Goal: Task Accomplishment & Management: Use online tool/utility

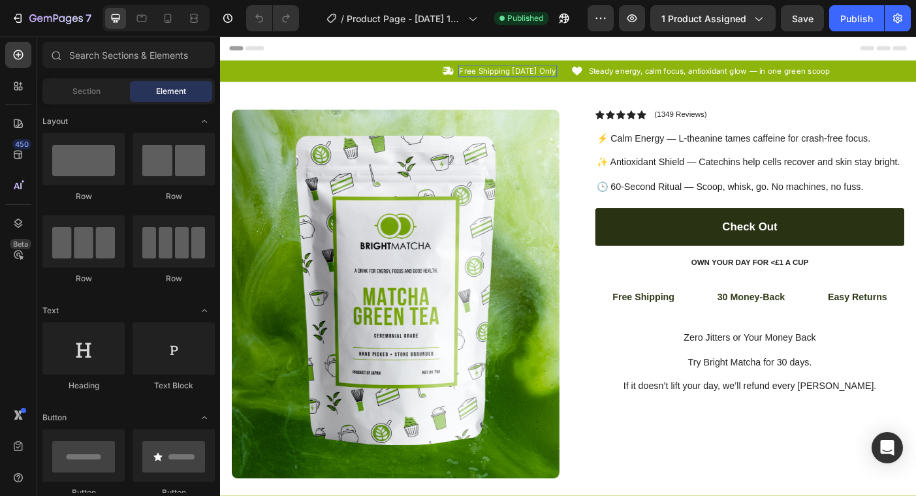
click at [594, 74] on p "Free Shipping [DATE] Only" at bounding box center [544, 75] width 108 height 11
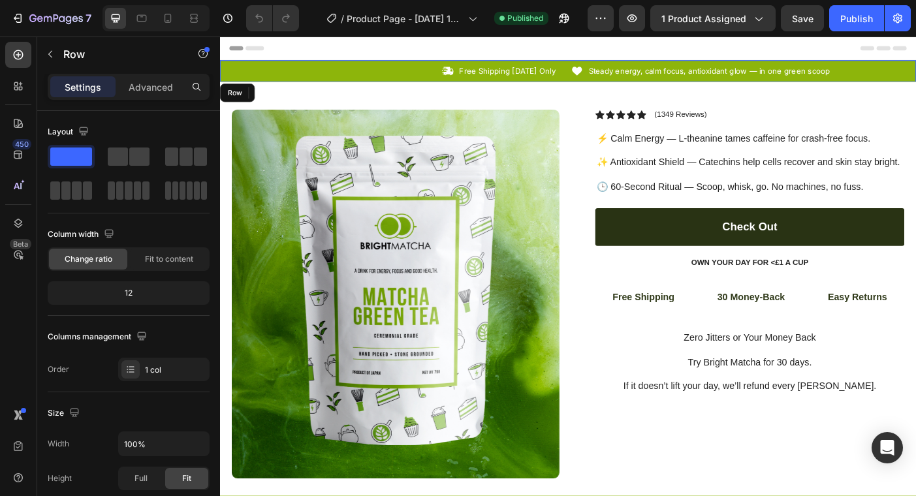
click at [701, 82] on div "Icon Free Shipping [DATE] Only Text Block 0 Row Icon Steady energy, calm focus,…" at bounding box center [612, 75] width 784 height 24
click at [701, 82] on div "Icon Free Shipping [DATE] Only Text Block Row Icon Steady energy, calm focus, a…" at bounding box center [612, 75] width 784 height 24
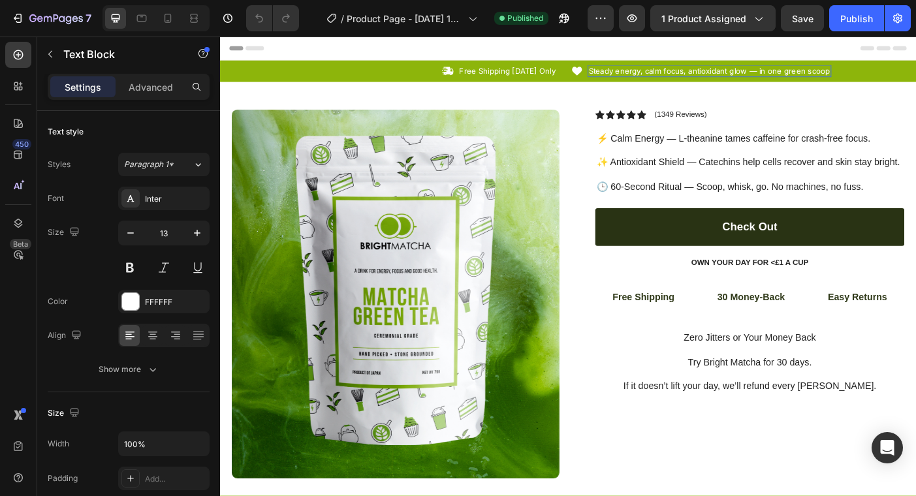
click at [659, 81] on div "Steady energy, calm focus, antioxidant glow — in one green scoop Text Block" at bounding box center [771, 76] width 274 height 14
click at [710, 76] on p "Steady energy, calm focus, antioxidant glow — in one green scoop" at bounding box center [772, 75] width 272 height 11
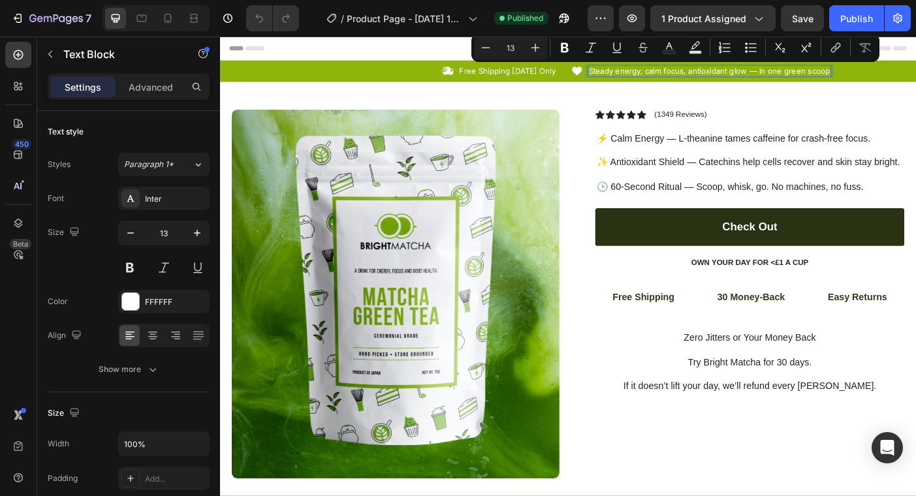
click at [772, 80] on p "Steady energy, calm focus, antioxidant glow — in one green scoop" at bounding box center [772, 75] width 272 height 11
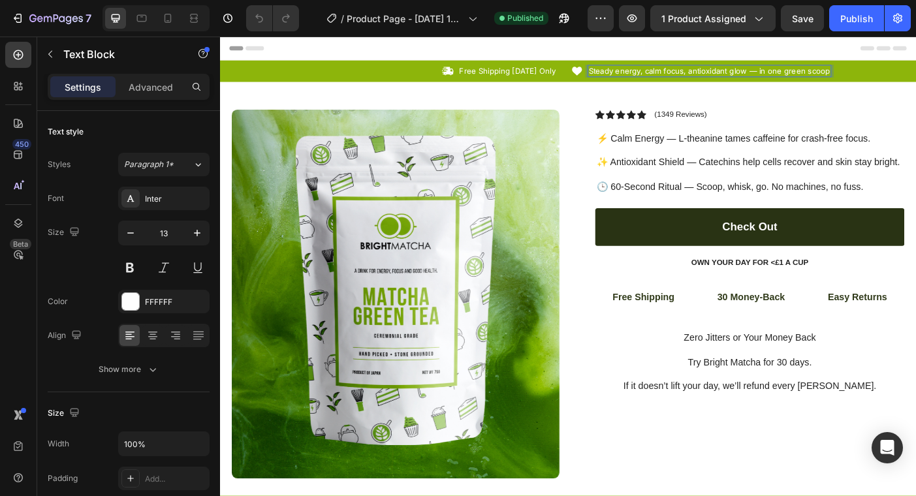
click at [811, 78] on p "Steady energy, calm focus, antioxidant glow — in one green scoop" at bounding box center [772, 75] width 272 height 11
click at [822, 77] on p "Steady energy, calm focus, antioxidant glow — in one green scoop" at bounding box center [772, 75] width 272 height 11
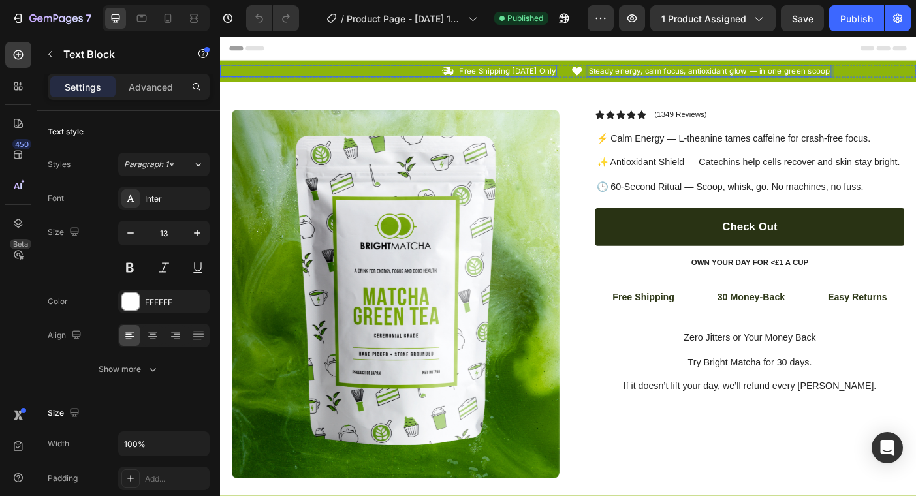
click at [473, 81] on div "Icon Free Shipping [DATE] Only Text Block Row" at bounding box center [409, 76] width 379 height 14
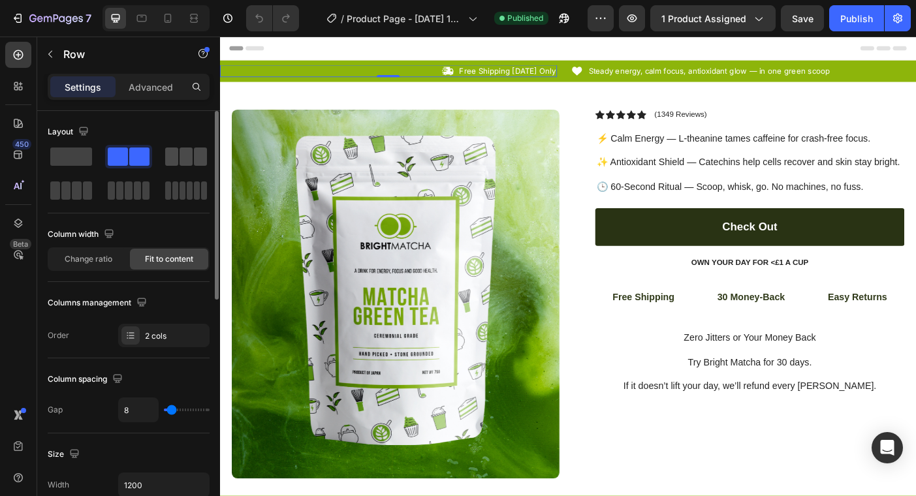
click at [188, 163] on span at bounding box center [186, 157] width 13 height 18
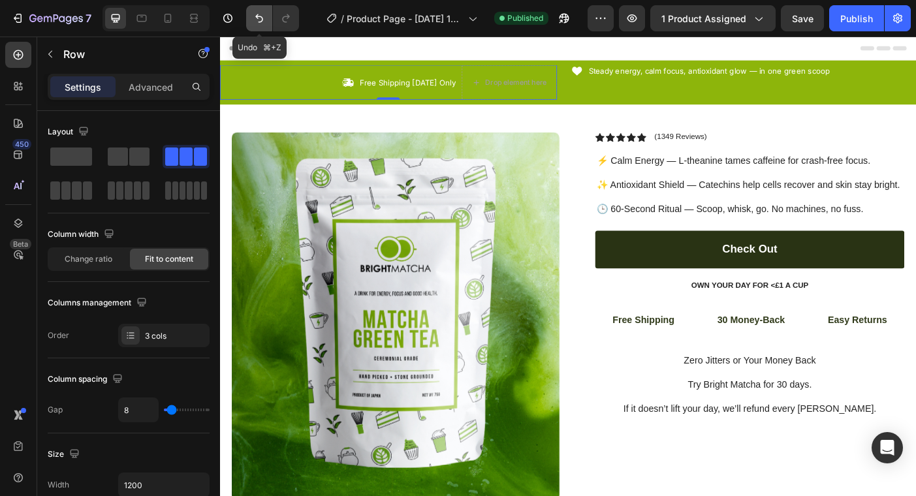
click at [265, 23] on icon "Undo/Redo" at bounding box center [259, 18] width 13 height 13
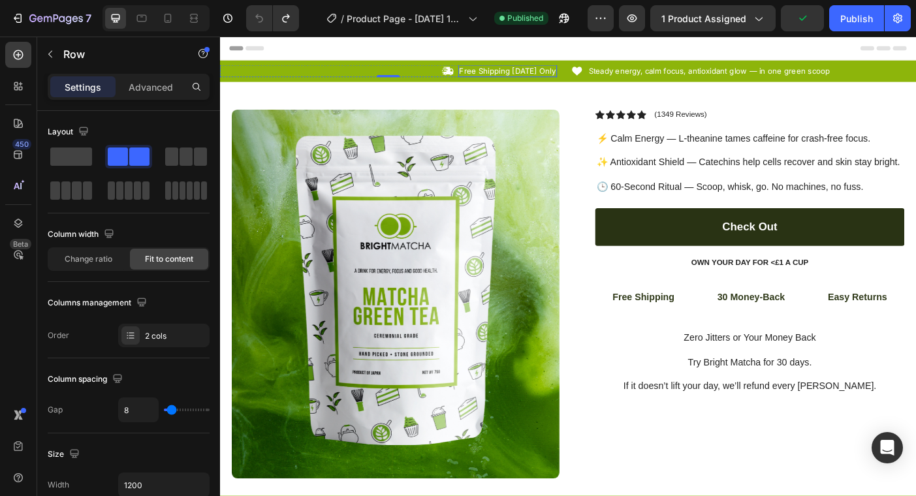
click at [593, 79] on p "Free Shipping [DATE] Only" at bounding box center [544, 75] width 108 height 11
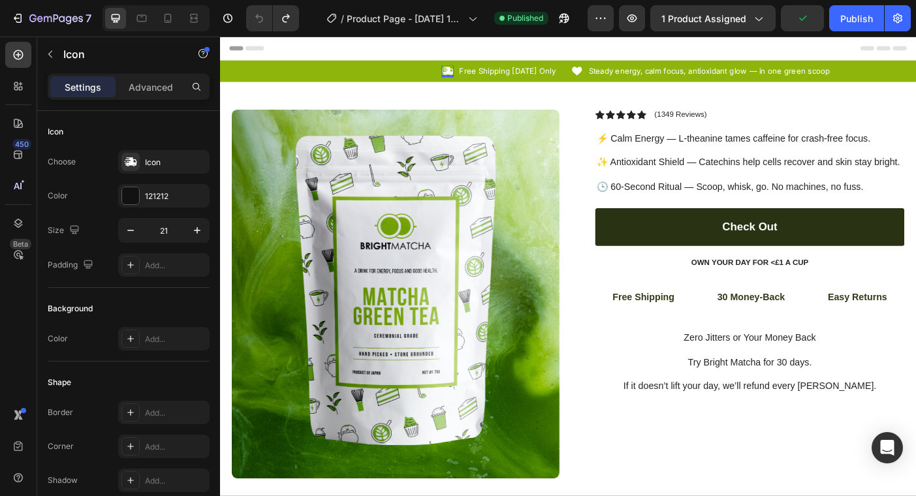
click at [480, 76] on icon at bounding box center [477, 76] width 14 height 14
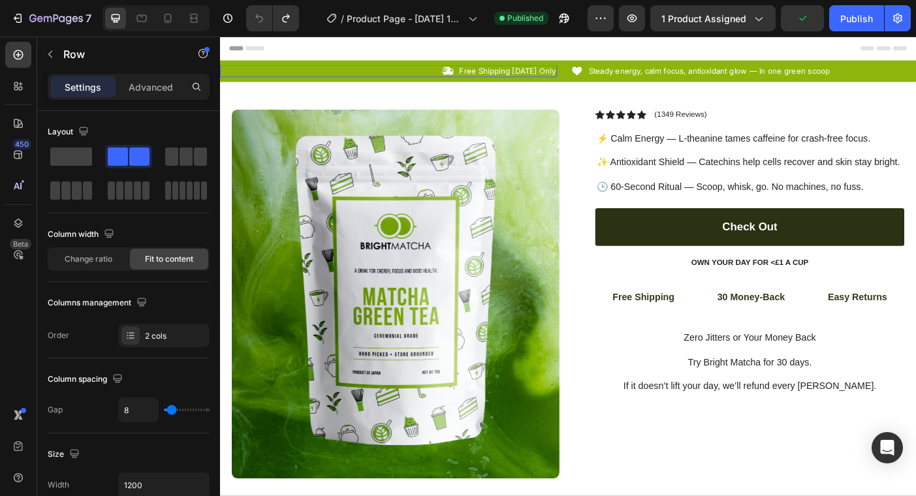
click at [403, 71] on div "Icon 0 Free Shipping [DATE] Only Text Block Row" at bounding box center [409, 76] width 379 height 14
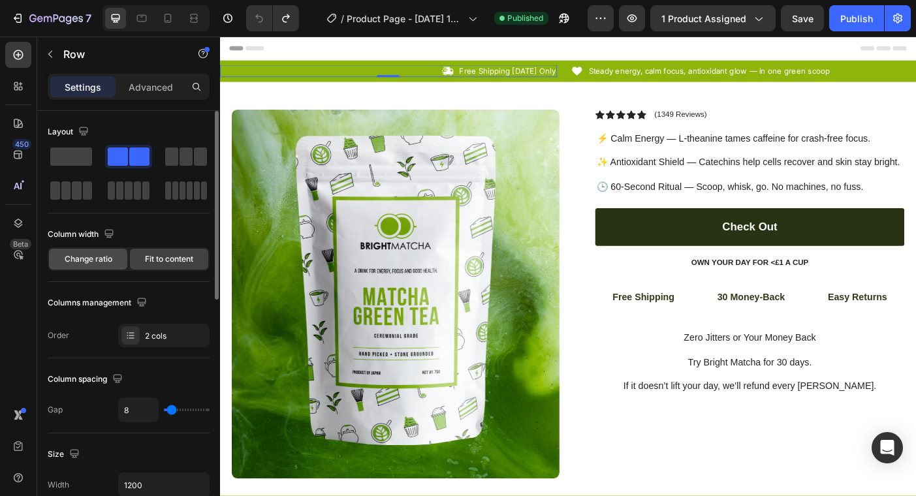
click at [107, 257] on span "Change ratio" at bounding box center [89, 259] width 48 height 12
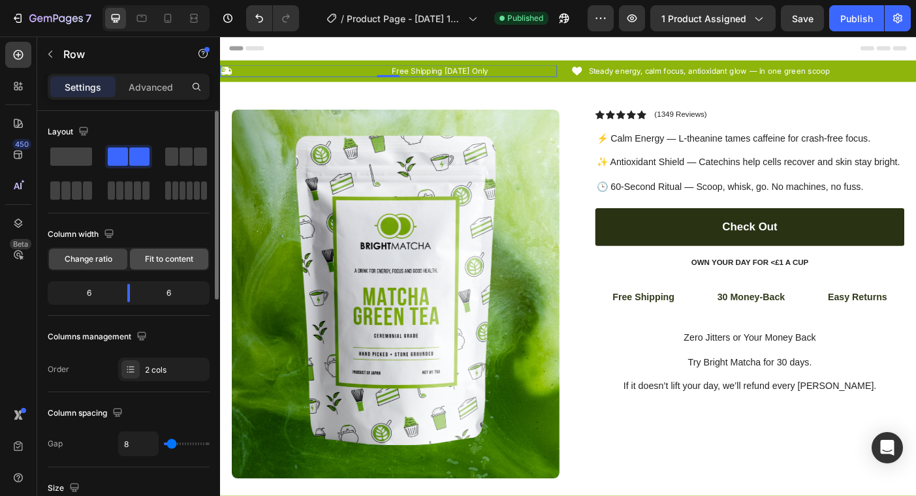
click at [169, 257] on span "Fit to content" at bounding box center [169, 259] width 48 height 12
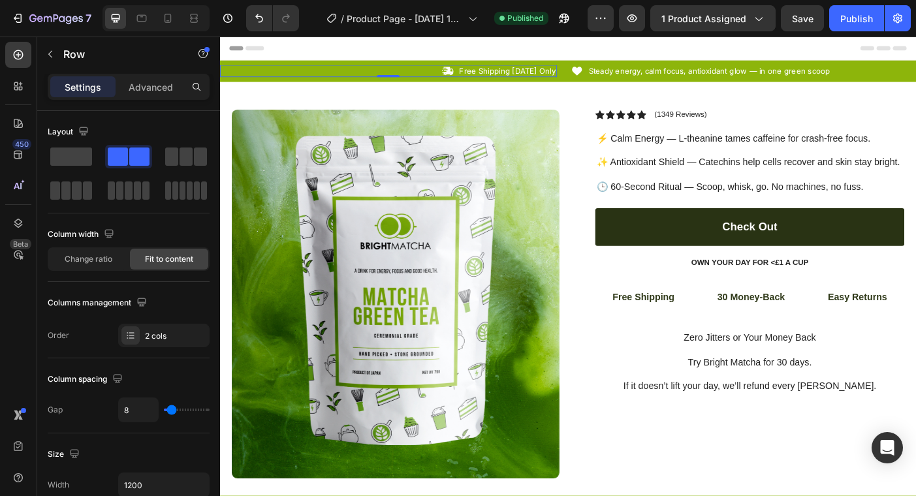
click at [470, 76] on div "Icon Free Shipping [DATE] Only Text Block Row 0" at bounding box center [409, 76] width 379 height 14
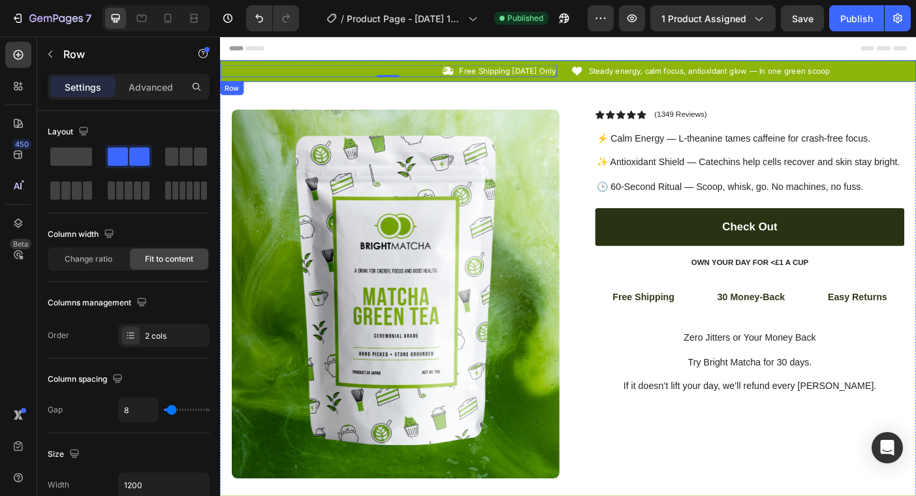
click at [444, 64] on div "Icon Free Shipping [DATE] Only Text Block Row 0 Icon Steady energy, calm focus,…" at bounding box center [612, 75] width 784 height 24
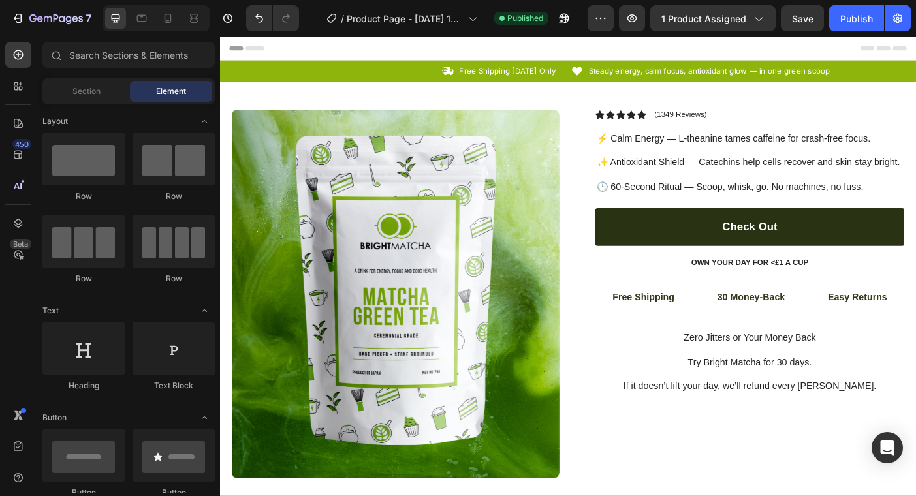
click at [448, 61] on div "Header" at bounding box center [612, 50] width 763 height 26
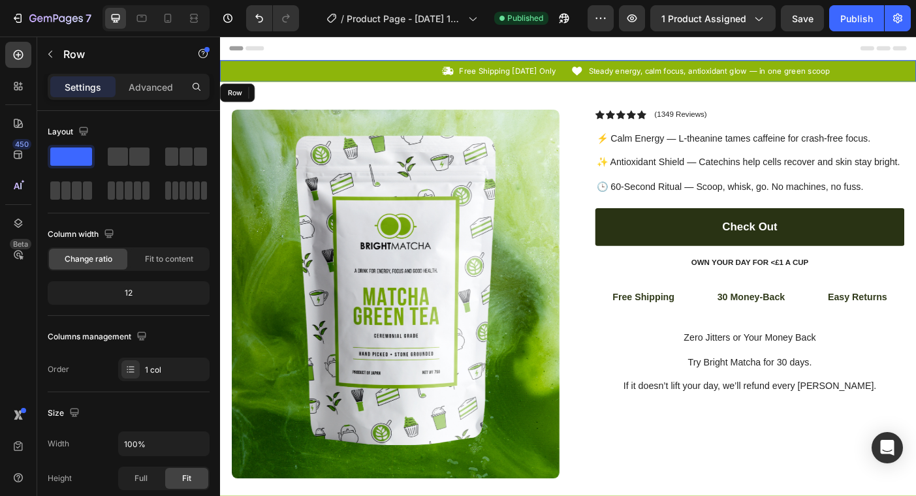
click at [447, 67] on div "Icon Free Shipping [DATE] Only Text Block Row Icon Steady energy, calm focus, a…" at bounding box center [612, 75] width 784 height 24
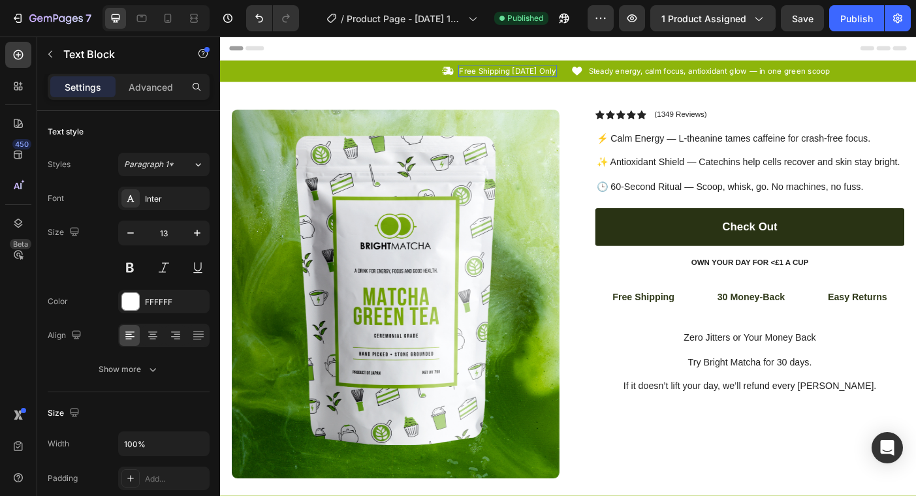
click at [526, 82] on div "Free Shipping [DATE] Only Text Block" at bounding box center [544, 76] width 111 height 14
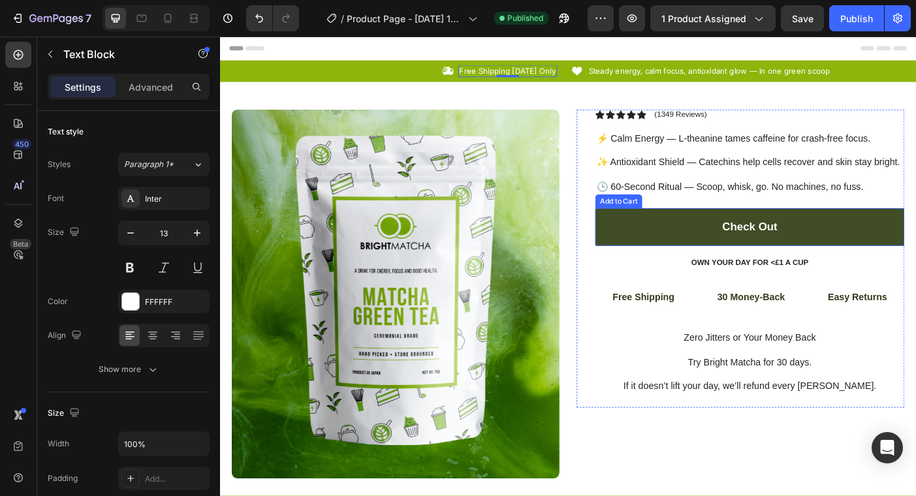
click at [713, 258] on button "Check Out" at bounding box center [817, 251] width 348 height 42
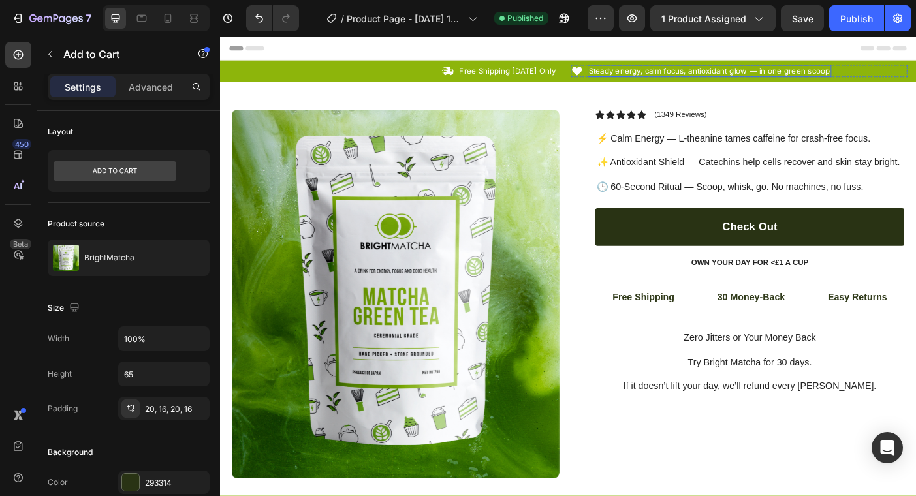
click at [643, 77] on p "Steady energy, calm focus, antioxidant glow — in one green scoop" at bounding box center [772, 75] width 272 height 11
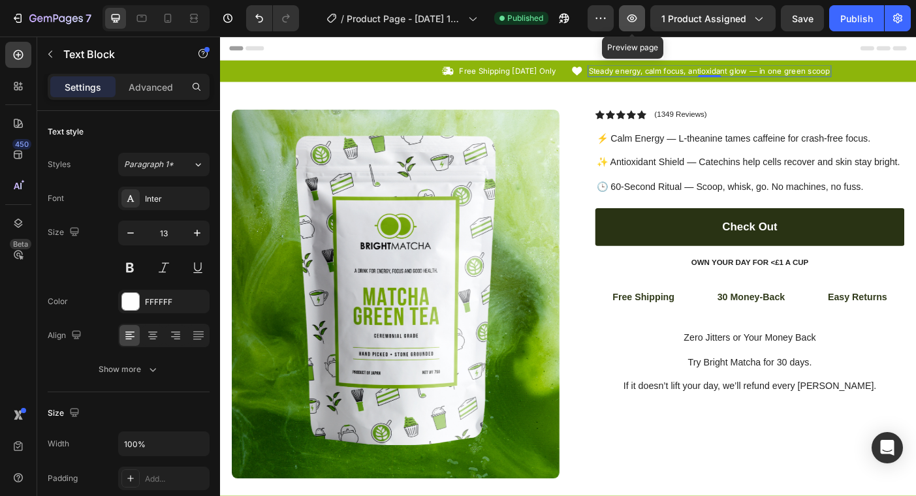
click at [643, 18] on button "button" at bounding box center [632, 18] width 26 height 26
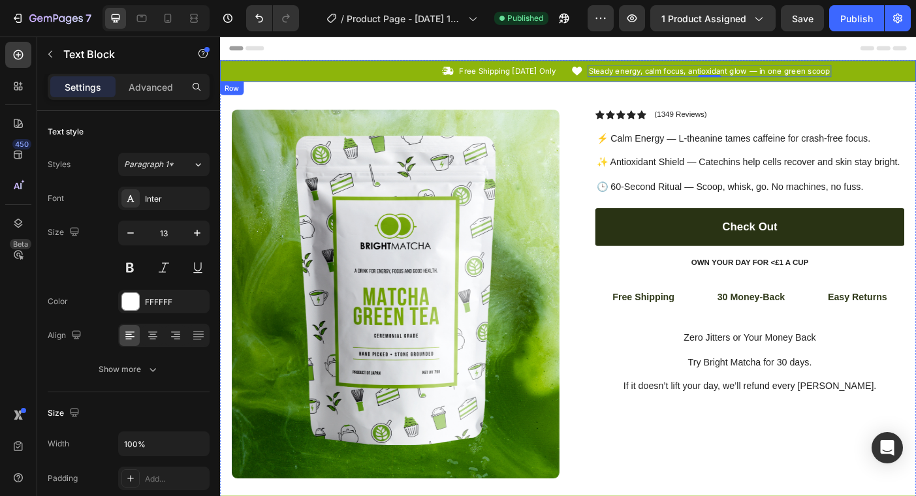
click at [397, 87] on div "Icon Free Shipping [DATE] Only Text Block Row Icon Steady energy, calm focus, a…" at bounding box center [612, 75] width 784 height 24
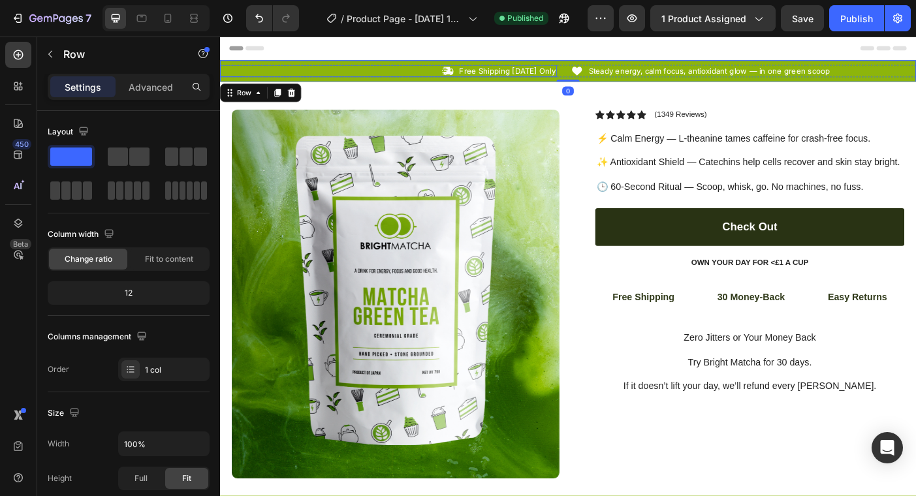
click at [387, 76] on div "Icon Free Shipping [DATE] Only Text Block Row" at bounding box center [409, 76] width 379 height 14
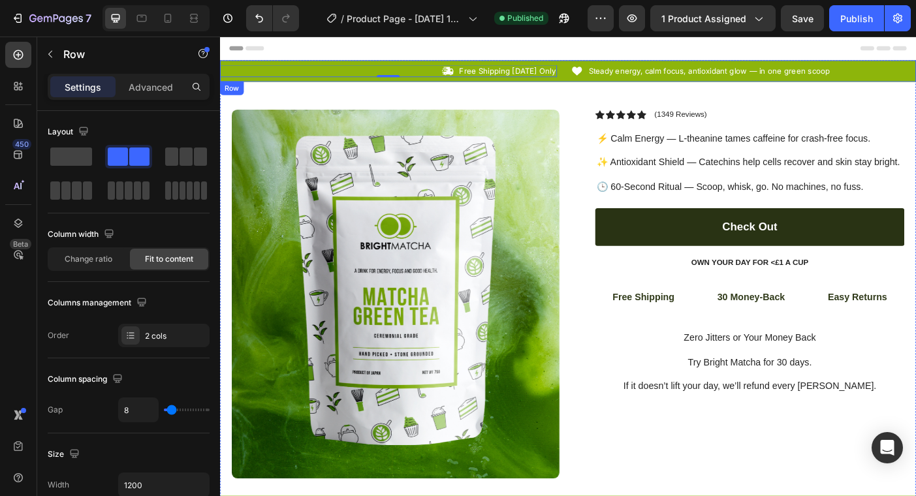
click at [386, 65] on div "Icon Free Shipping [DATE] Only Text Block Row 0 Icon Steady energy, calm focus,…" at bounding box center [612, 75] width 784 height 24
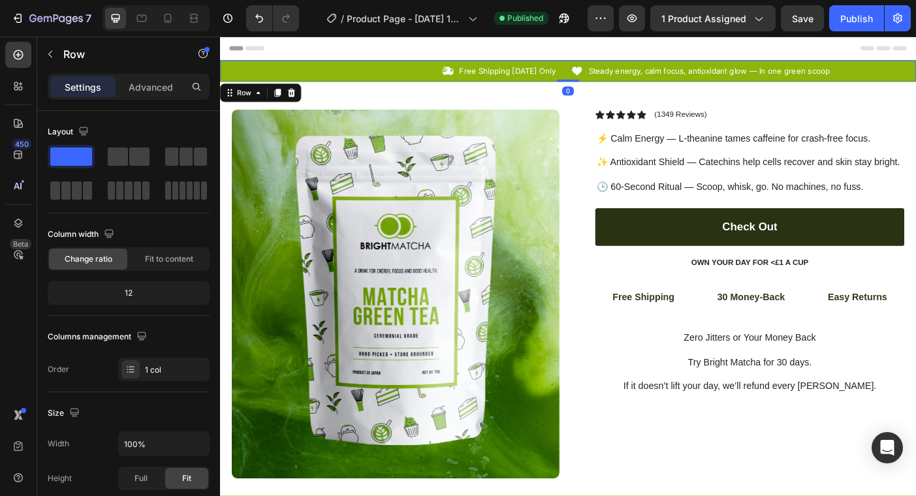
click at [916, 82] on div "Icon Free Shipping [DATE] Only Text Block Row Icon Steady energy, calm focus, a…" at bounding box center [612, 75] width 784 height 24
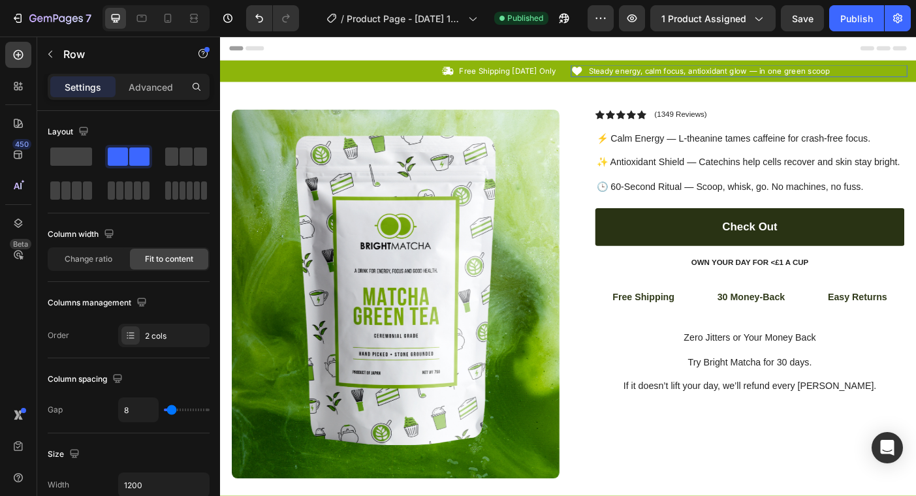
click at [916, 78] on div "Icon Steady energy, calm focus, antioxidant glow — in one green scoop Text Bloc…" at bounding box center [804, 76] width 379 height 14
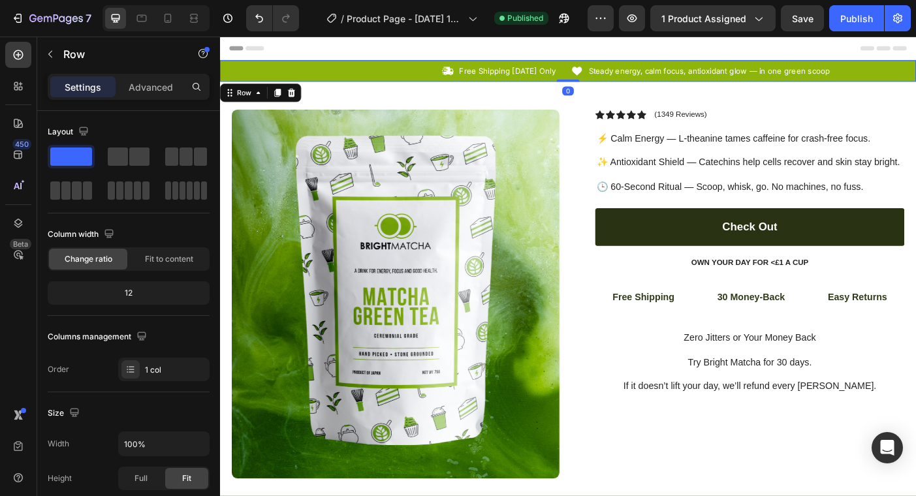
click at [916, 65] on div "Icon Free Shipping [DATE] Only Text Block Row Icon Steady energy, calm focus, a…" at bounding box center [612, 75] width 784 height 24
click at [464, 67] on div "Icon Free Shipping [DATE] Only Text Block Row Icon Steady energy, calm focus, a…" at bounding box center [612, 75] width 784 height 24
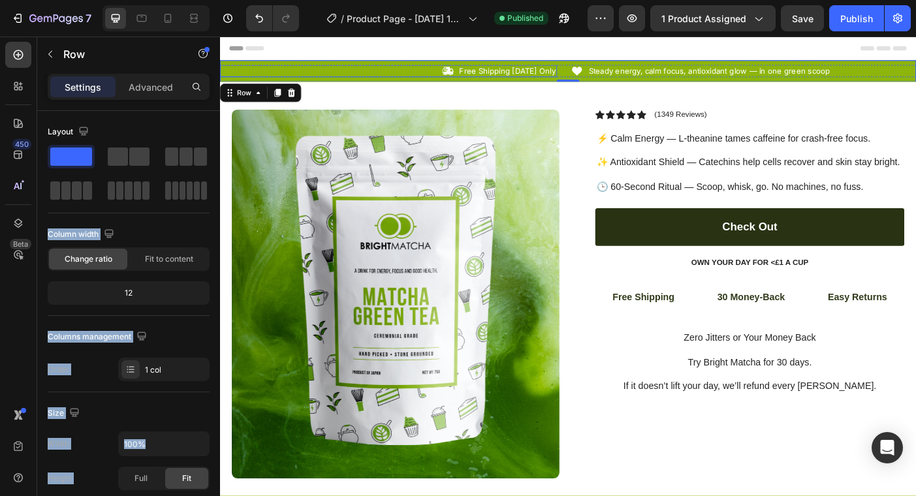
drag, startPoint x: 293, startPoint y: 188, endPoint x: 342, endPoint y: 73, distance: 125.6
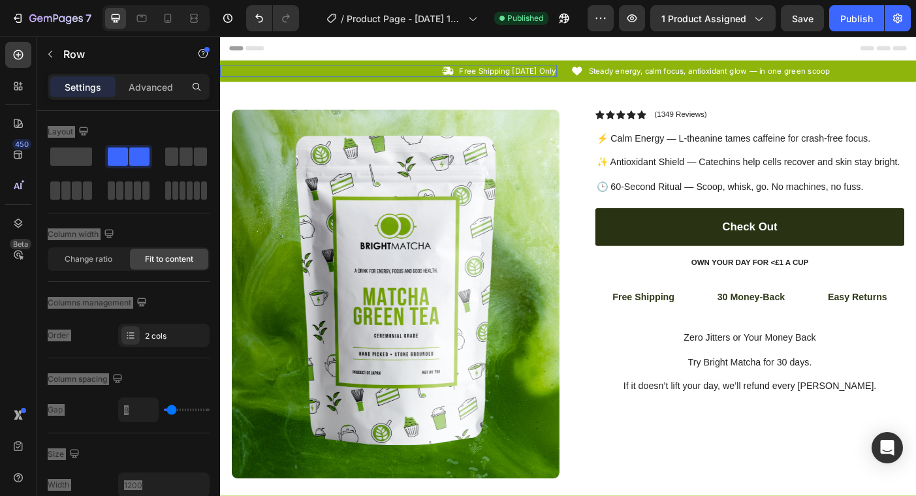
click at [373, 81] on div "Icon Free Shipping [DATE] Only Text Block Row" at bounding box center [409, 76] width 379 height 14
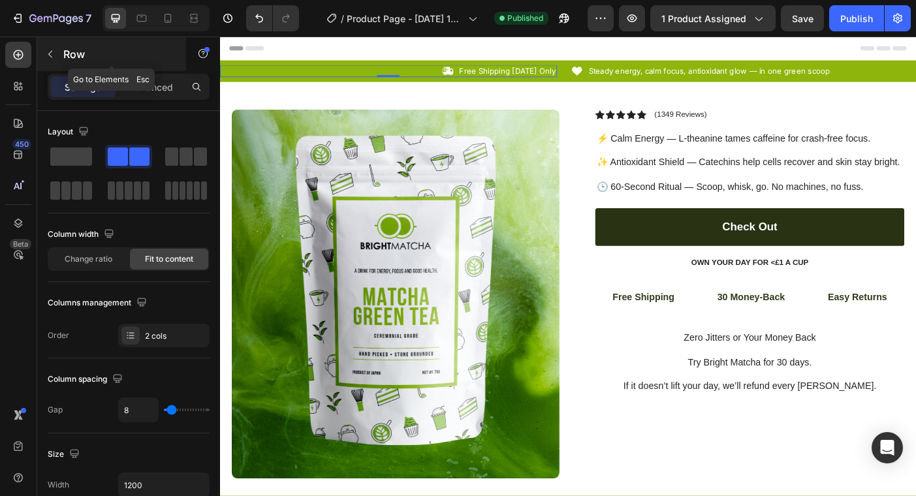
click at [61, 58] on div "Row" at bounding box center [111, 54] width 149 height 34
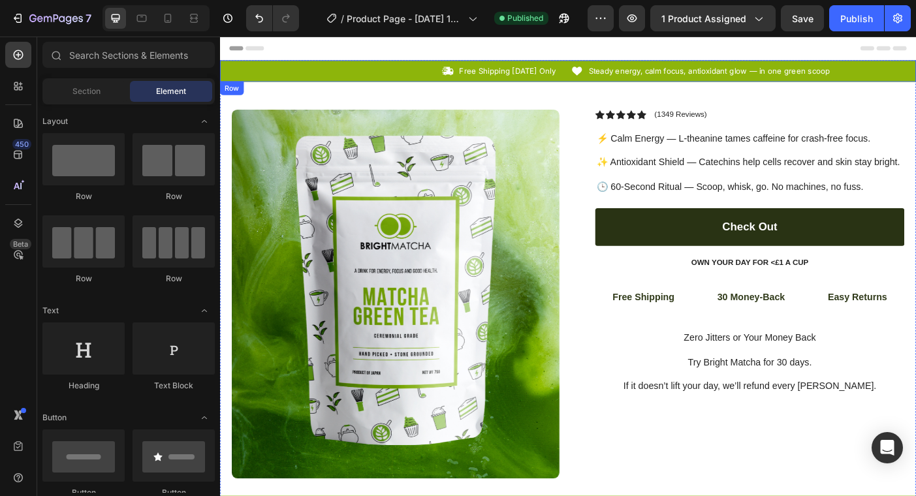
click at [525, 82] on div "Icon Free Shipping [DATE] Only Text Block Row Icon Steady energy, calm focus, a…" at bounding box center [612, 75] width 784 height 24
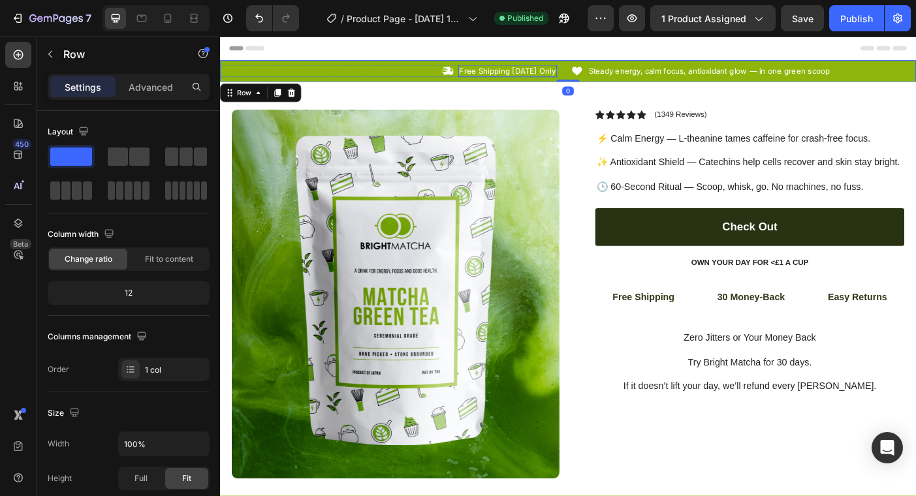
click at [525, 76] on p "Free Shipping [DATE] Only" at bounding box center [544, 75] width 108 height 11
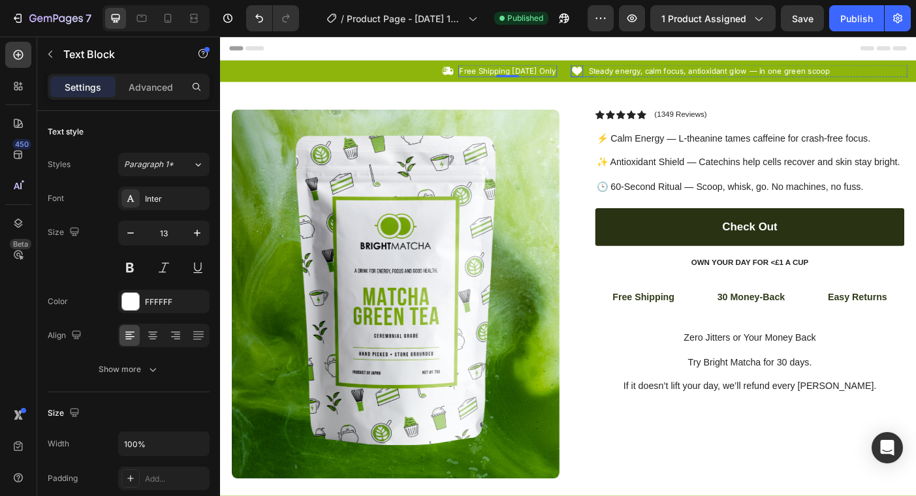
click at [623, 71] on icon at bounding box center [622, 76] width 14 height 14
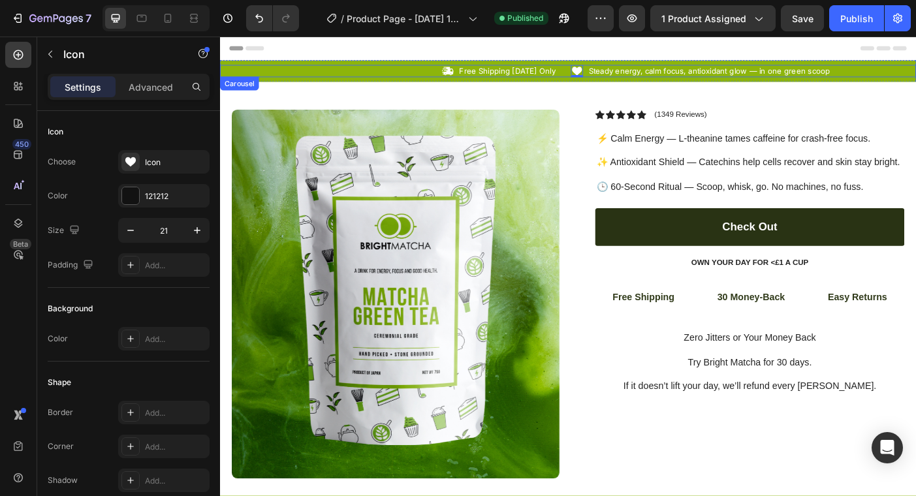
click at [608, 75] on div "Icon Free Shipping [DATE] Only Text Block Row Icon 0 Steady energy, calm focus,…" at bounding box center [612, 76] width 784 height 14
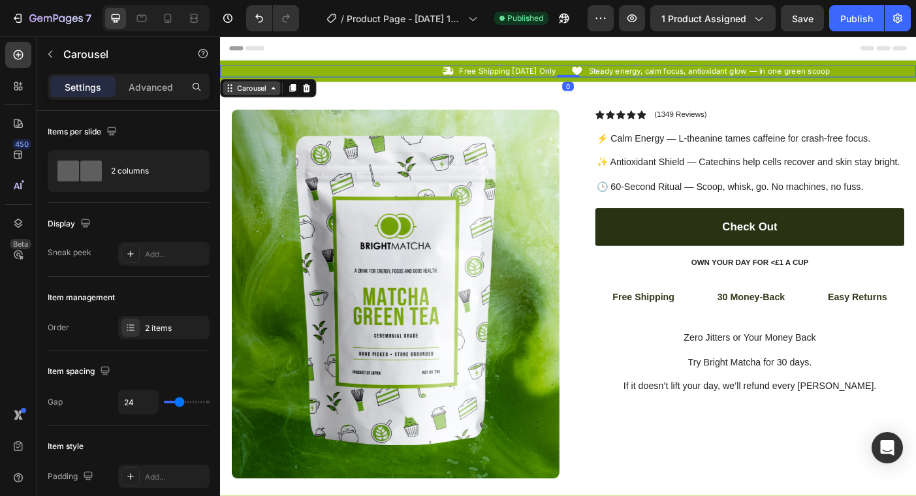
click at [277, 99] on icon at bounding box center [280, 94] width 10 height 10
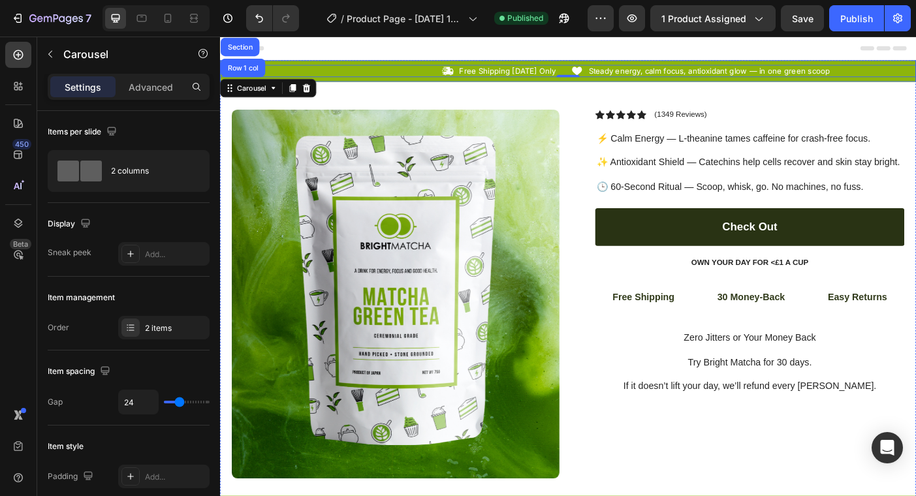
click at [428, 64] on div "Icon Free Shipping [DATE] Only Text Block Row Icon Steady energy, calm focus, a…" at bounding box center [612, 75] width 784 height 24
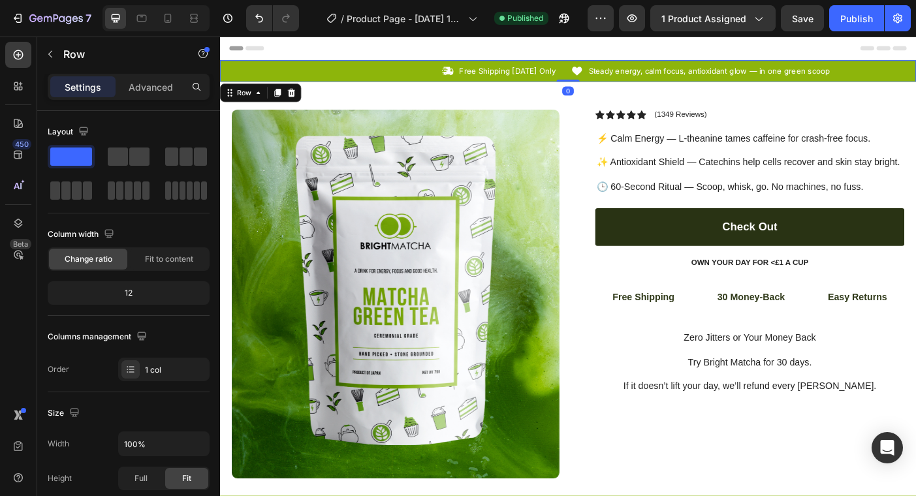
click at [256, 63] on div "Icon Free Shipping [DATE] Only Text Block Row Icon Steady energy, calm focus, a…" at bounding box center [612, 75] width 784 height 24
click at [257, 68] on div "Icon Free Shipping [DATE] Only Text Block Row Icon Steady energy, calm focus, a…" at bounding box center [612, 75] width 784 height 24
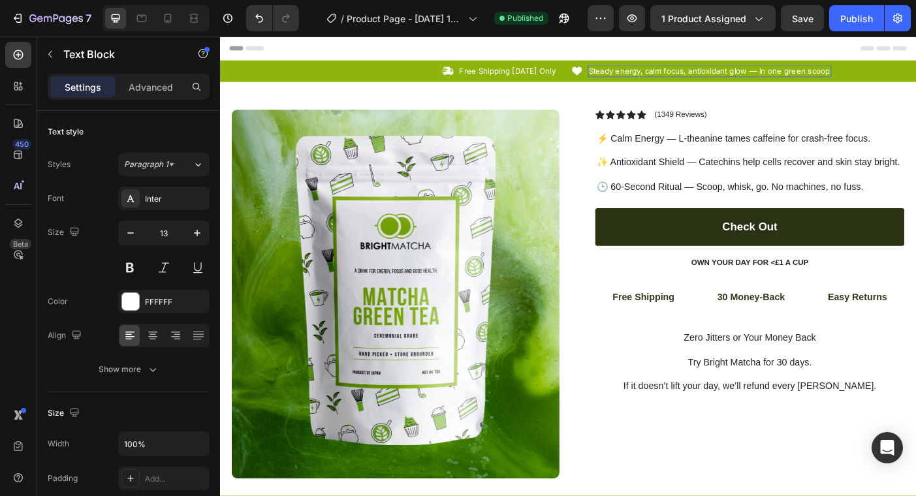
click at [803, 74] on p "Steady energy, calm focus, antioxidant glow — in one green scoop" at bounding box center [772, 75] width 272 height 11
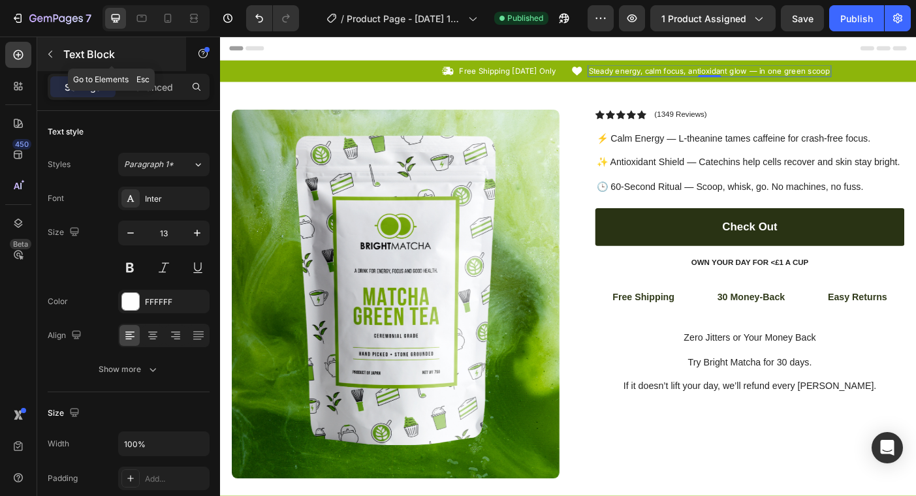
click at [66, 59] on p "Text Block" at bounding box center [118, 54] width 111 height 16
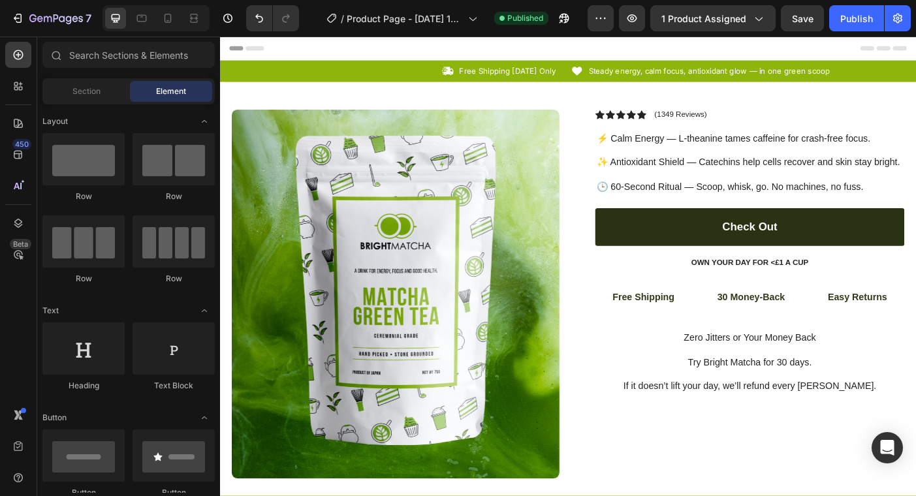
click at [77, 80] on div "Section Element" at bounding box center [128, 91] width 172 height 26
click at [78, 86] on span "Section" at bounding box center [87, 92] width 28 height 12
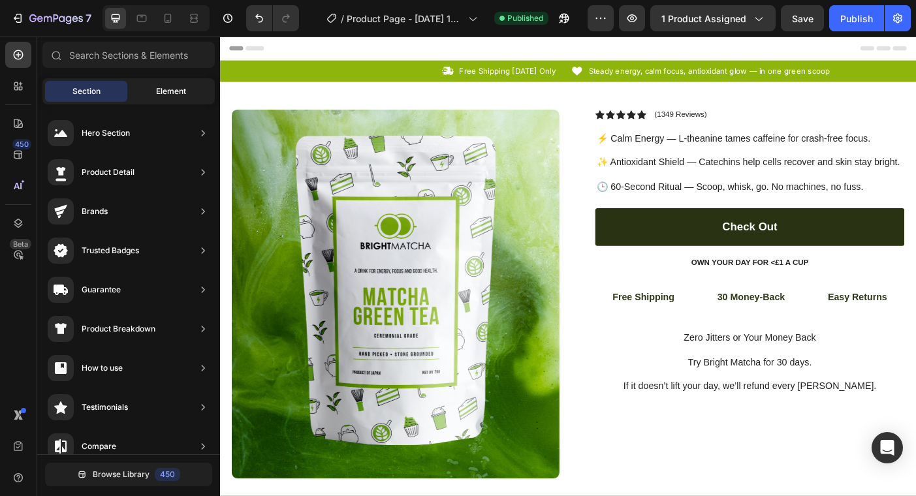
click at [151, 89] on div "Element" at bounding box center [171, 91] width 82 height 21
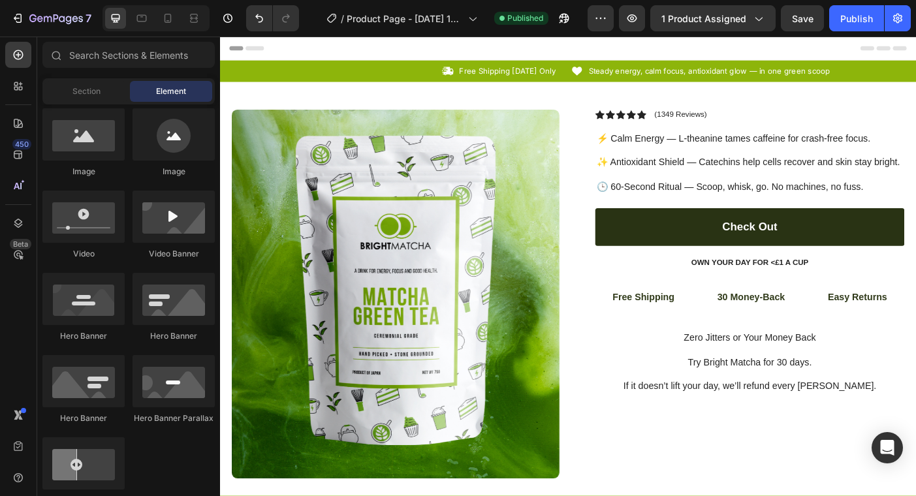
scroll to position [85, 0]
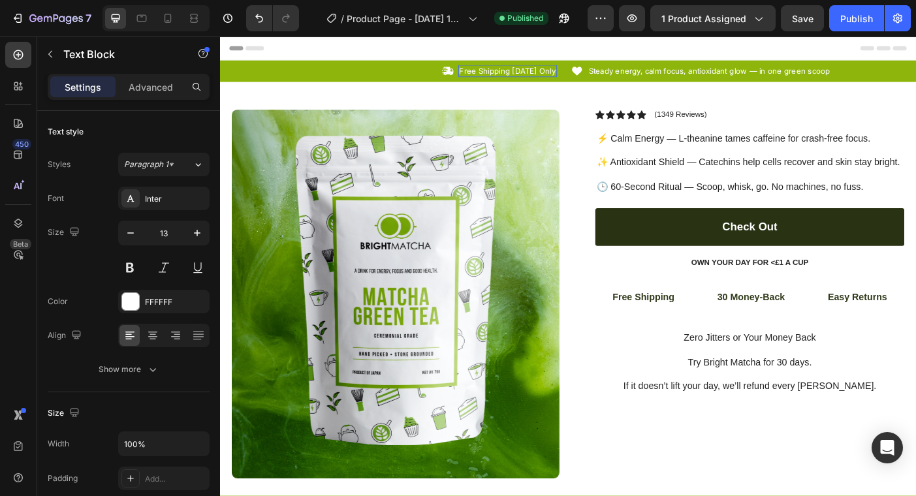
click at [553, 77] on p "Free Shipping [DATE] Only" at bounding box center [544, 75] width 108 height 11
click at [534, 74] on p "Free Shipping [DATE] Only" at bounding box center [544, 75] width 108 height 11
click at [566, 73] on p "Free Shipping [DATE] Only" at bounding box center [544, 75] width 108 height 11
click at [647, 76] on p "Steady energy, calm focus, antioxidant glow — in one green scoop" at bounding box center [772, 75] width 272 height 11
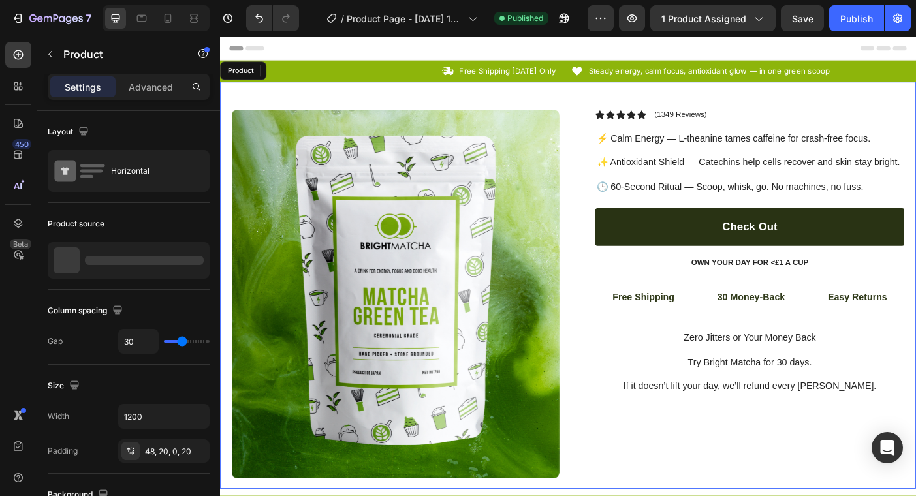
click at [622, 95] on div "Product Images Row Icon Icon Icon Icon Icon Icon List (1349 Reviews) Text Block…" at bounding box center [612, 317] width 784 height 459
click at [618, 73] on icon at bounding box center [621, 76] width 11 height 10
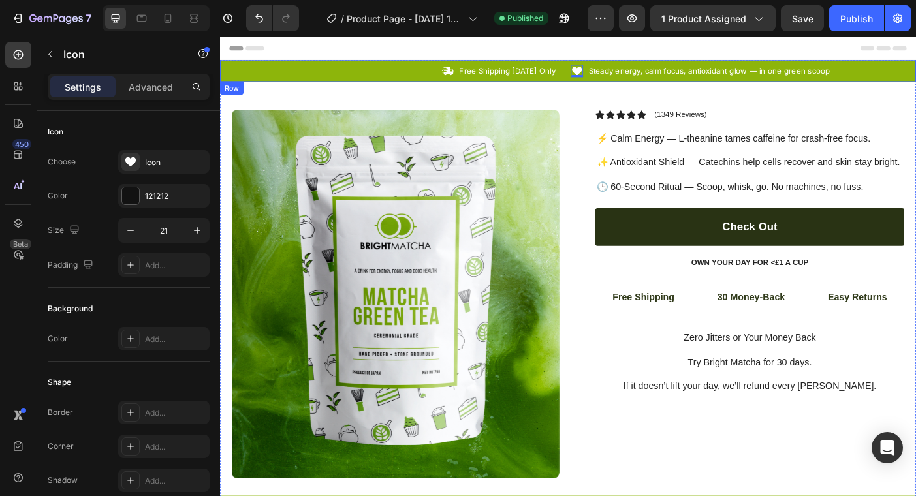
click at [615, 86] on div "Icon Free Shipping [DATE] Only Text Block Row Icon 0 Steady energy, calm focus,…" at bounding box center [612, 75] width 784 height 24
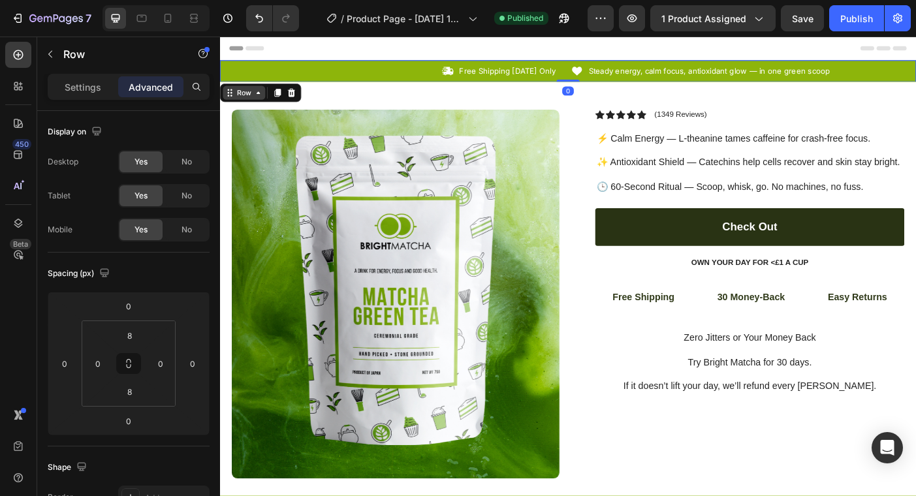
click at [251, 102] on div "Row" at bounding box center [247, 100] width 22 height 12
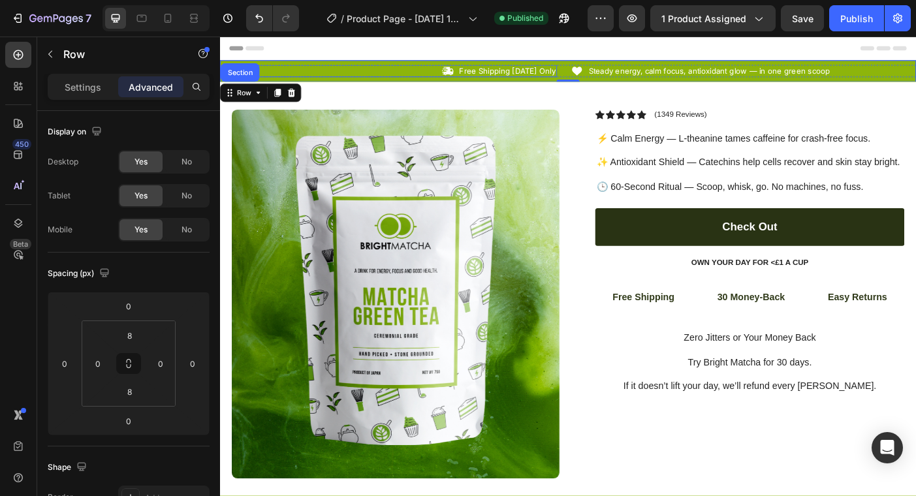
click at [280, 72] on div "Icon Free Shipping [DATE] Only Text Block Row" at bounding box center [409, 76] width 379 height 14
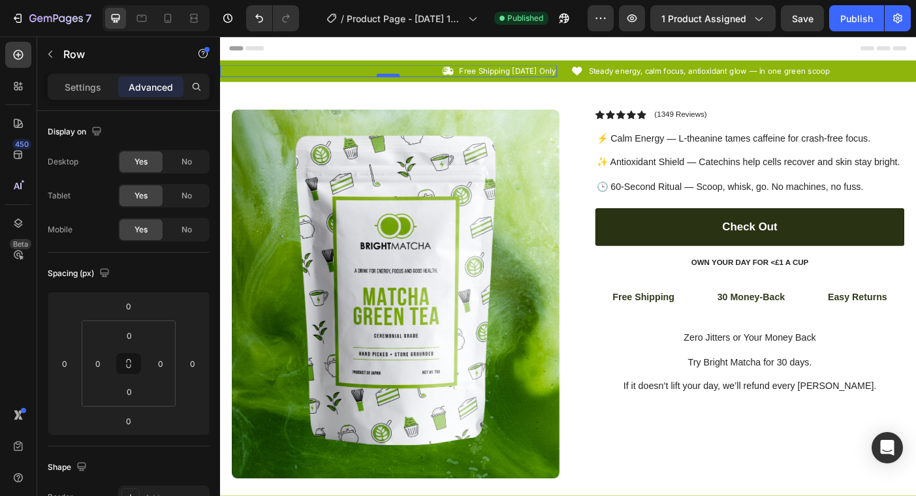
click at [415, 82] on div at bounding box center [409, 80] width 26 height 4
click at [88, 97] on div "Settings" at bounding box center [82, 86] width 65 height 21
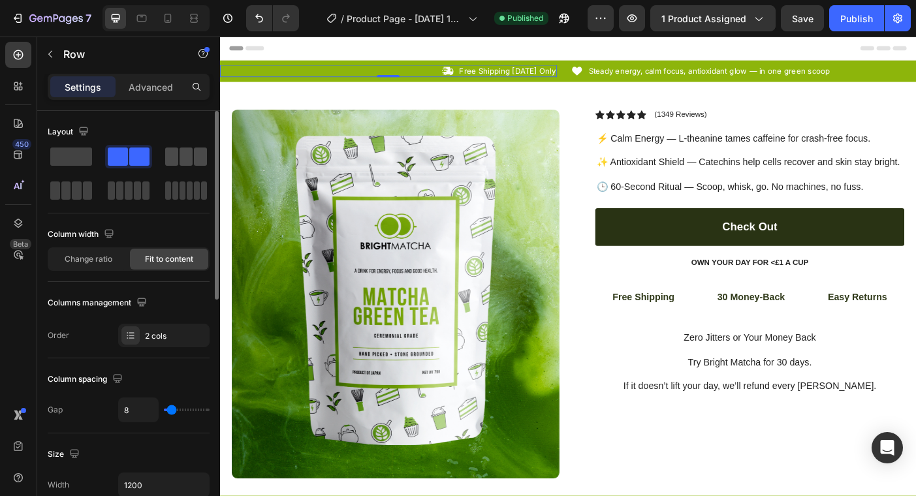
click at [170, 153] on span at bounding box center [171, 157] width 13 height 18
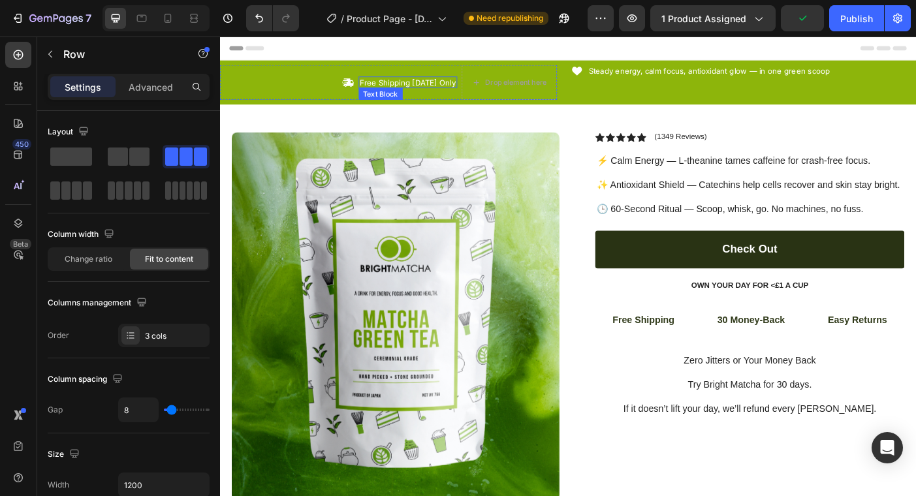
click at [447, 90] on p "Free Shipping [DATE] Only" at bounding box center [432, 88] width 108 height 11
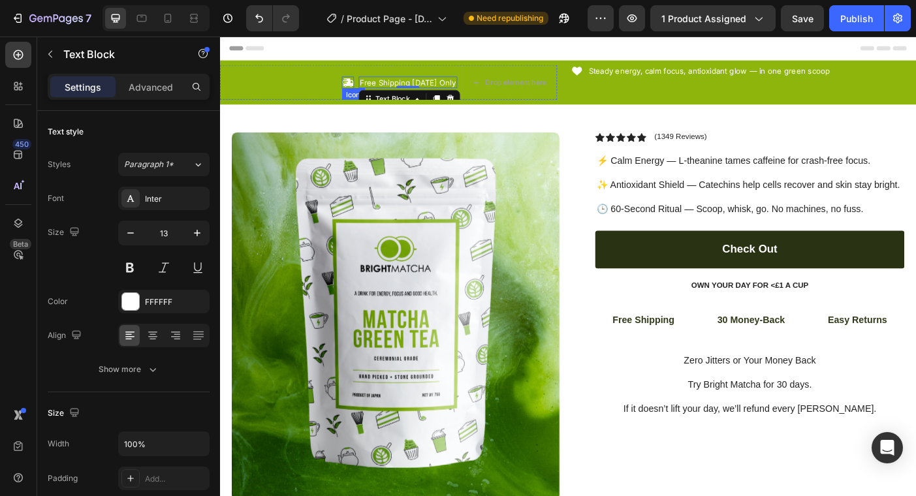
click at [363, 87] on icon at bounding box center [364, 89] width 14 height 14
click at [396, 89] on p "Free Shipping [DATE] Only" at bounding box center [432, 88] width 108 height 11
click at [379, 89] on div "Icon Free Shipping [DATE] Only Text Block 0 Drop element here Row" at bounding box center [409, 88] width 379 height 39
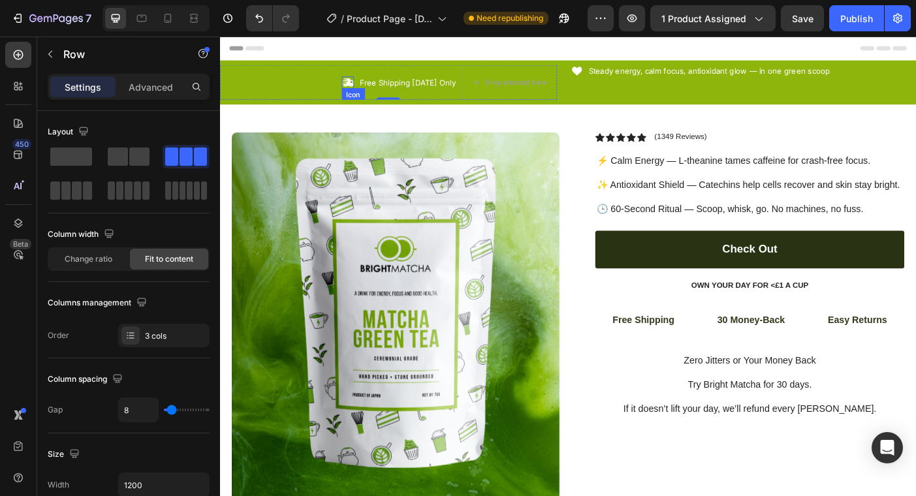
click at [370, 89] on icon at bounding box center [364, 88] width 12 height 9
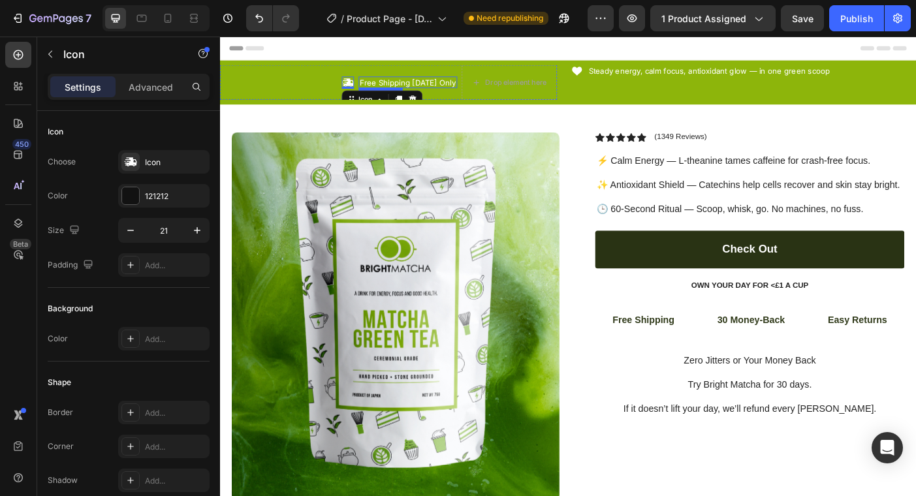
click at [451, 88] on p "Free Shipping [DATE] Only" at bounding box center [432, 88] width 108 height 11
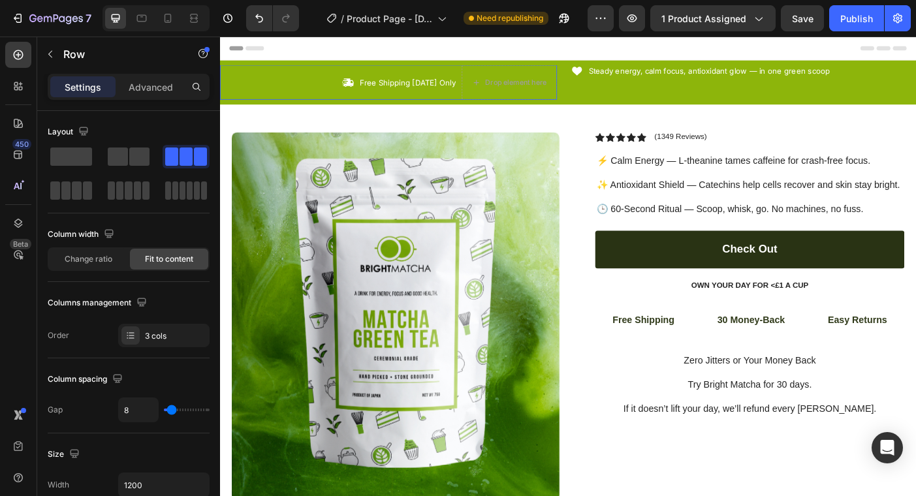
click at [377, 88] on div "Icon Free Shipping [DATE] Only Text Block 0 Drop element here Row" at bounding box center [409, 88] width 379 height 39
click at [470, 91] on p "Free Shipping [DATE] Only" at bounding box center [432, 88] width 108 height 11
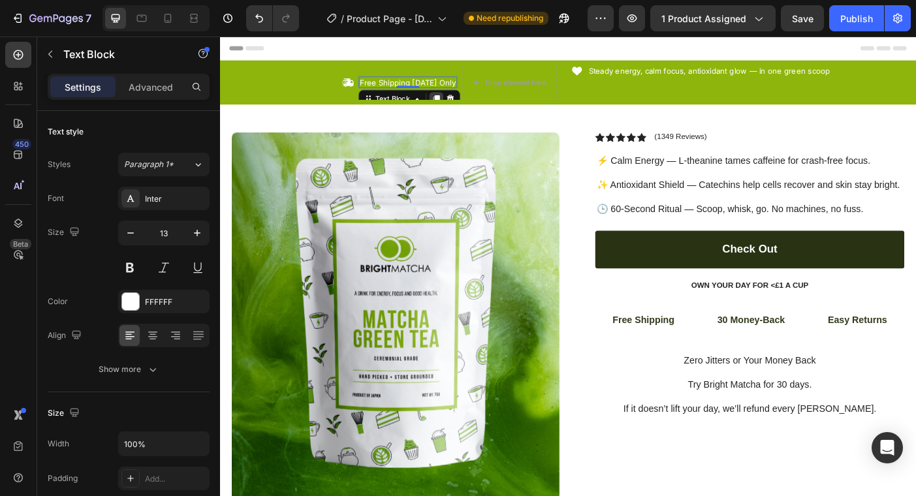
click at [469, 102] on icon at bounding box center [464, 107] width 10 height 10
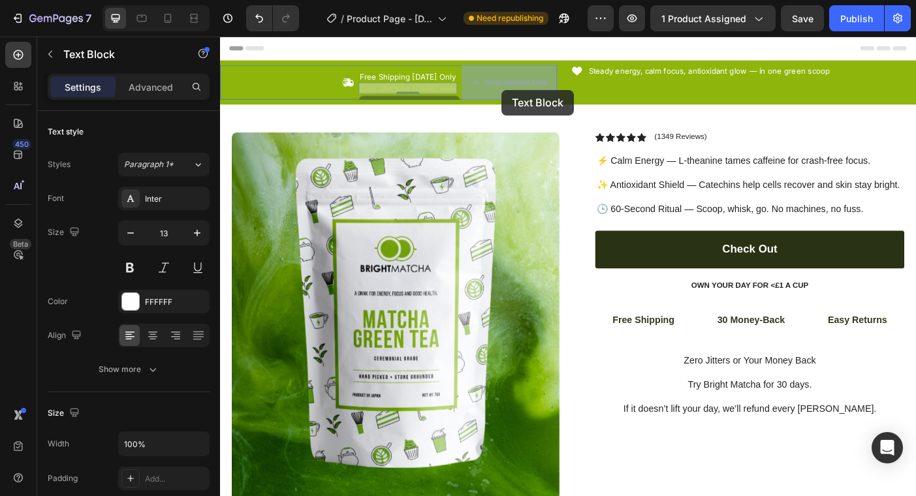
drag, startPoint x: 429, startPoint y: 105, endPoint x: 537, endPoint y: 97, distance: 108.1
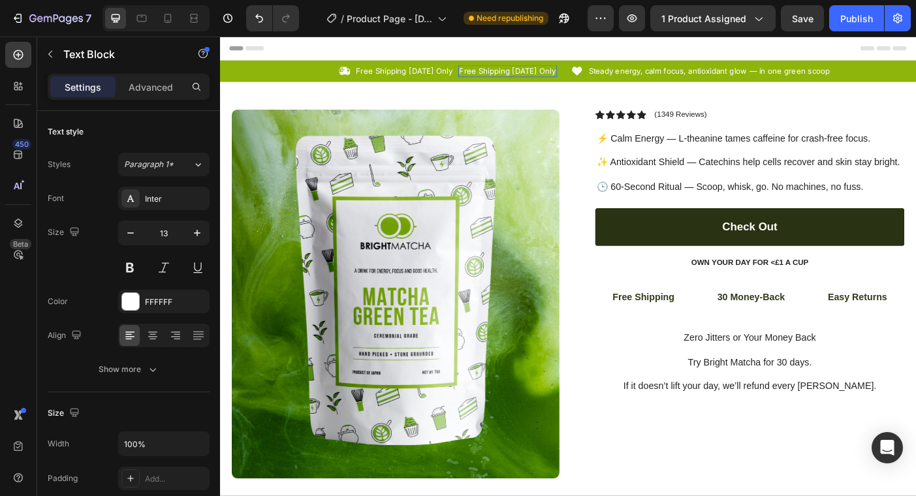
click at [537, 97] on div "Product Images Row Icon Icon Icon Icon Icon Icon List (1349 Reviews) Text Block…" at bounding box center [612, 317] width 784 height 459
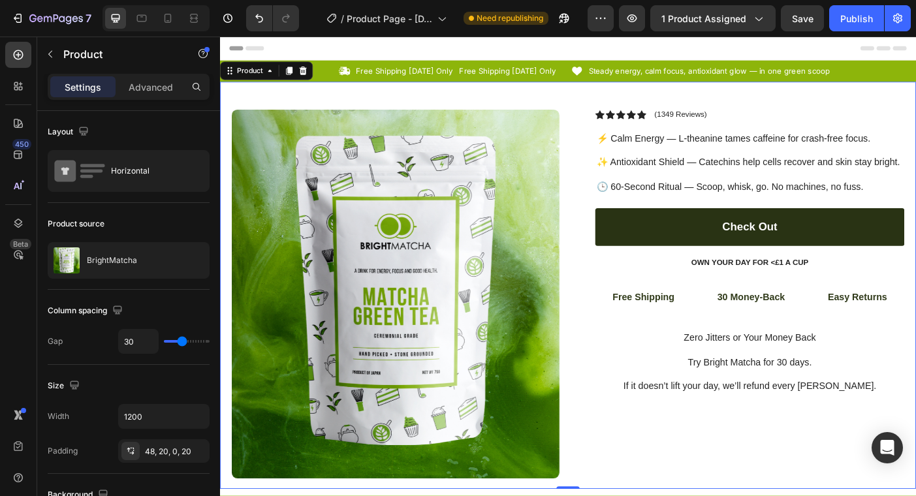
scroll to position [17, 0]
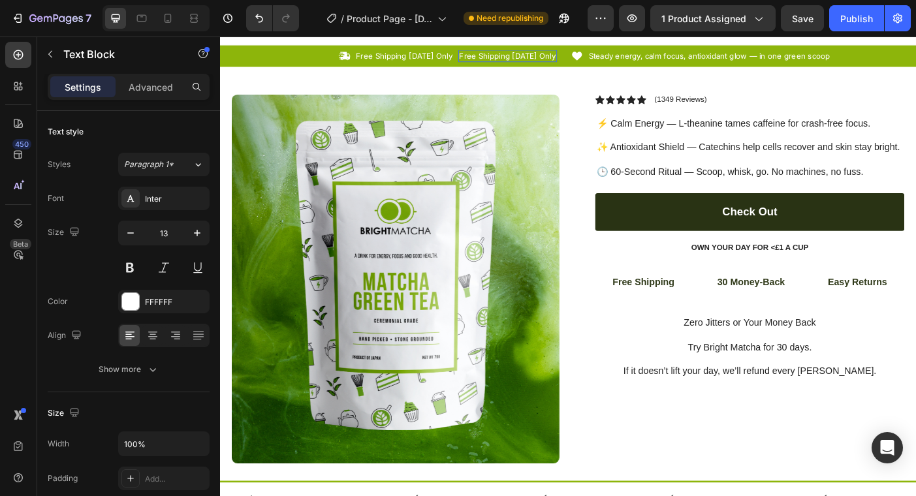
click at [569, 59] on p "Free Shipping [DATE] Only" at bounding box center [544, 58] width 108 height 11
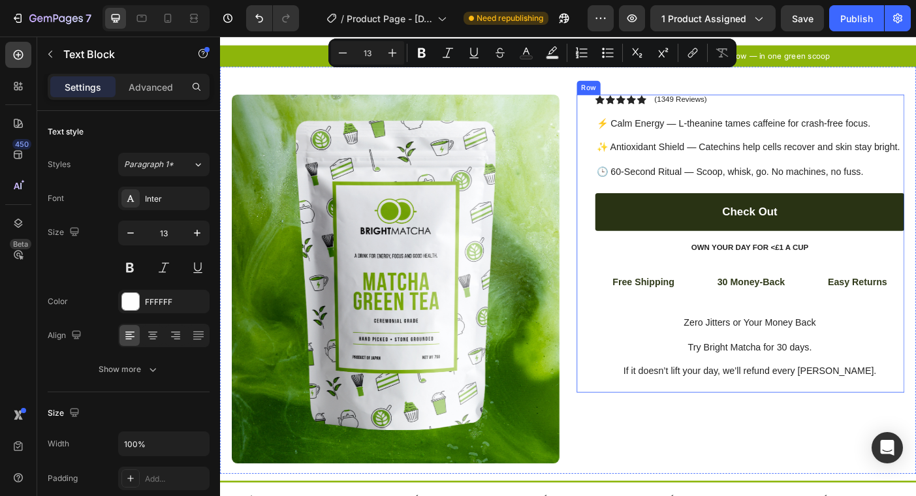
click at [625, 93] on div "Row" at bounding box center [635, 94] width 22 height 12
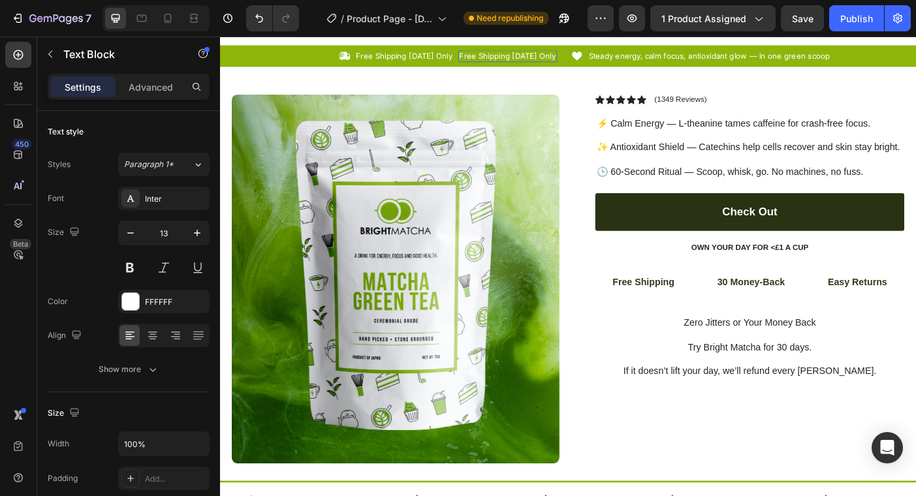
click at [569, 65] on div "Free Shipping [DATE] Only" at bounding box center [544, 59] width 111 height 14
click at [567, 60] on p "Free Shipping [DATE] Only" at bounding box center [544, 58] width 108 height 11
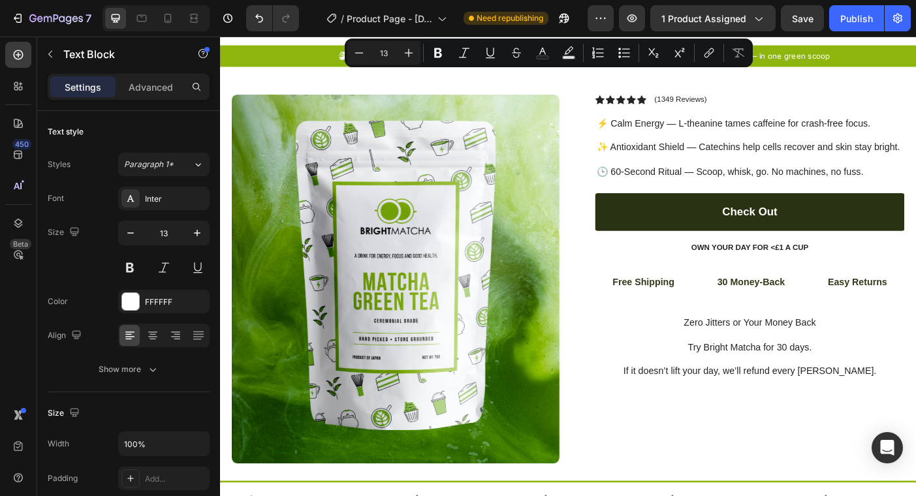
click at [528, 57] on div "Minus 13 Plus Bold Italic Underline Strikethrough Text Color Text Background Co…" at bounding box center [548, 53] width 403 height 24
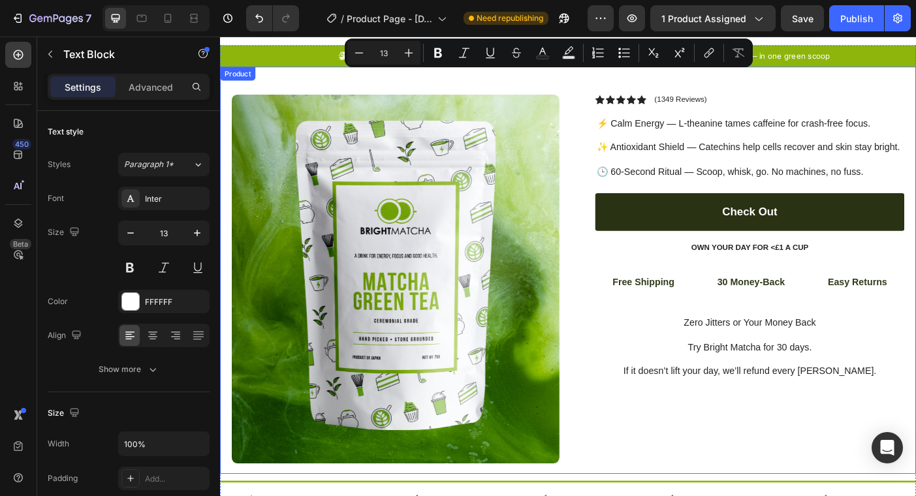
click at [509, 81] on div "Product Images Row Icon Icon Icon Icon Icon Icon List (1349 Reviews) Text Block…" at bounding box center [612, 300] width 784 height 459
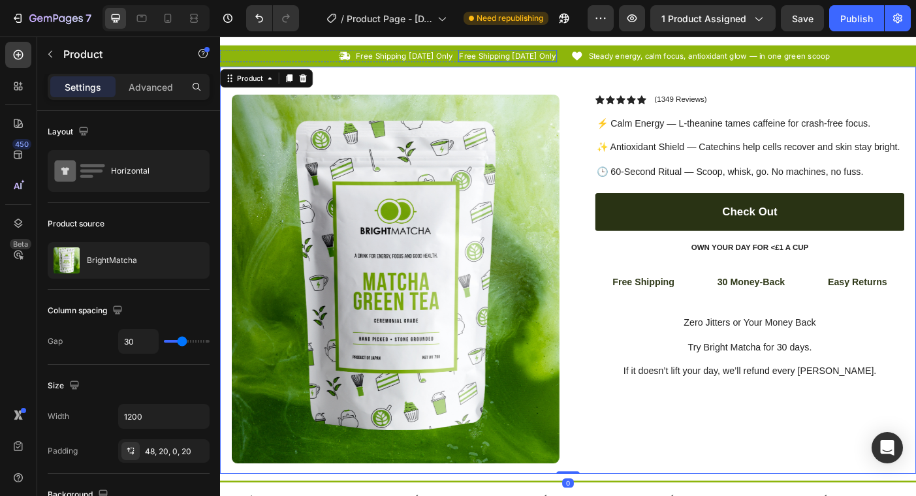
click at [503, 59] on p "Free Shipping [DATE] Only" at bounding box center [544, 58] width 108 height 11
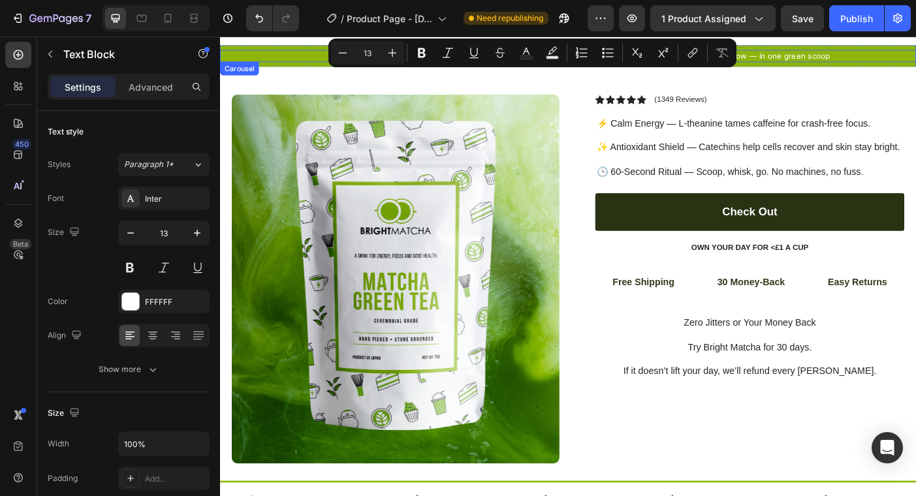
drag, startPoint x: 497, startPoint y: 59, endPoint x: 784, endPoint y: 95, distance: 289.6
click at [607, 61] on div "Icon Free Shipping [DATE] Only Text Block Free Shipping [DATE] Only Text Block …" at bounding box center [612, 59] width 784 height 14
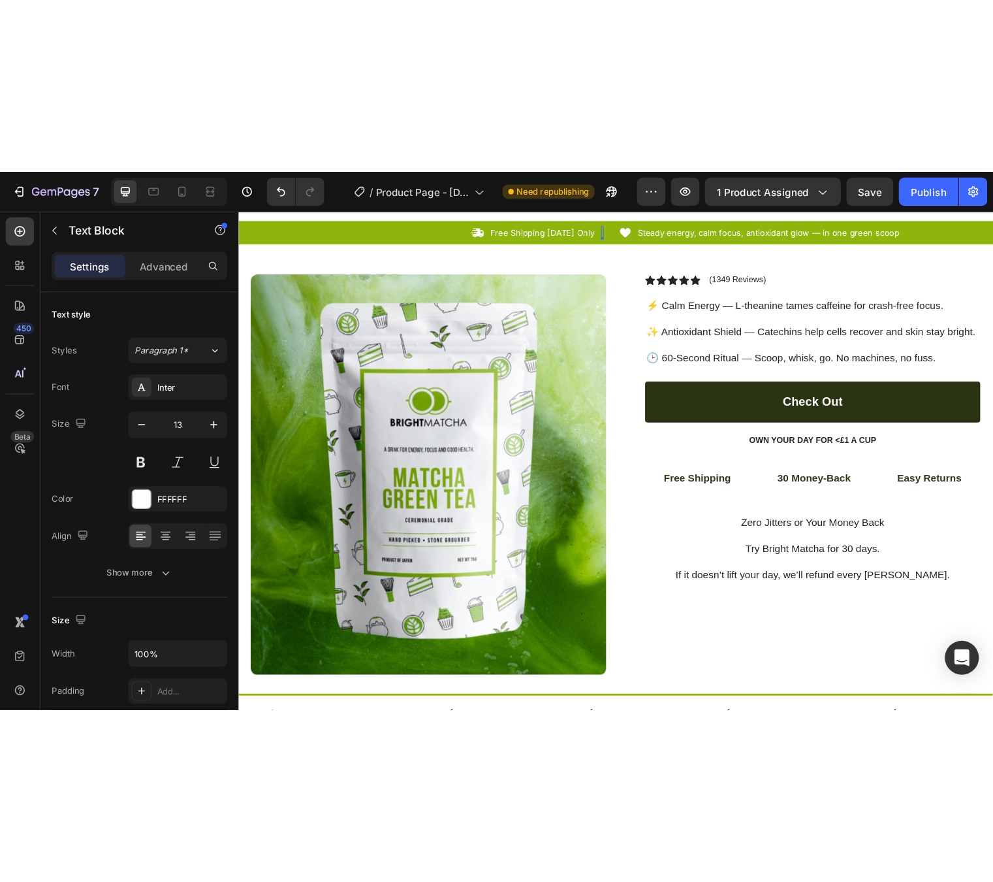
scroll to position [0, 0]
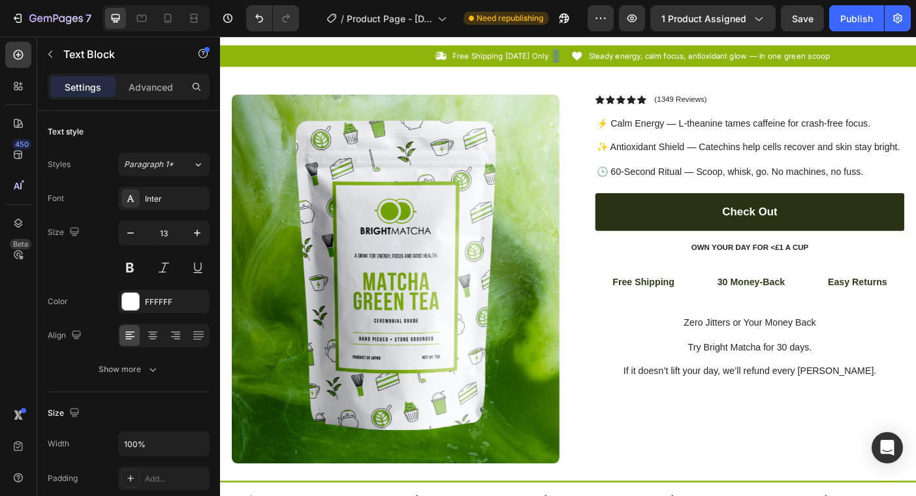
click at [599, 59] on div "Rich Text Editor. Editing area: main" at bounding box center [598, 59] width 3 height 14
click at [598, 60] on div "Rich Text Editor. Editing area: main" at bounding box center [598, 59] width 3 height 14
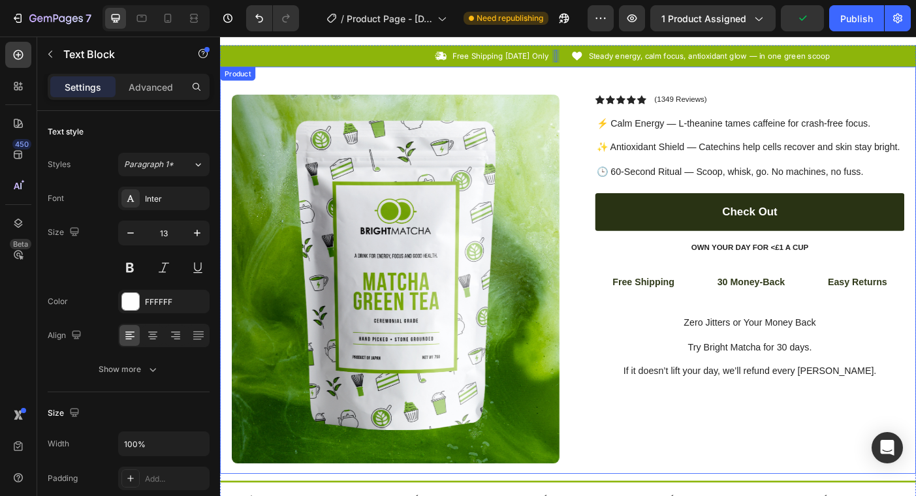
click at [589, 83] on div "Product Images Row Icon Icon Icon Icon Icon Icon List (1349 Reviews) Text Block…" at bounding box center [612, 300] width 784 height 459
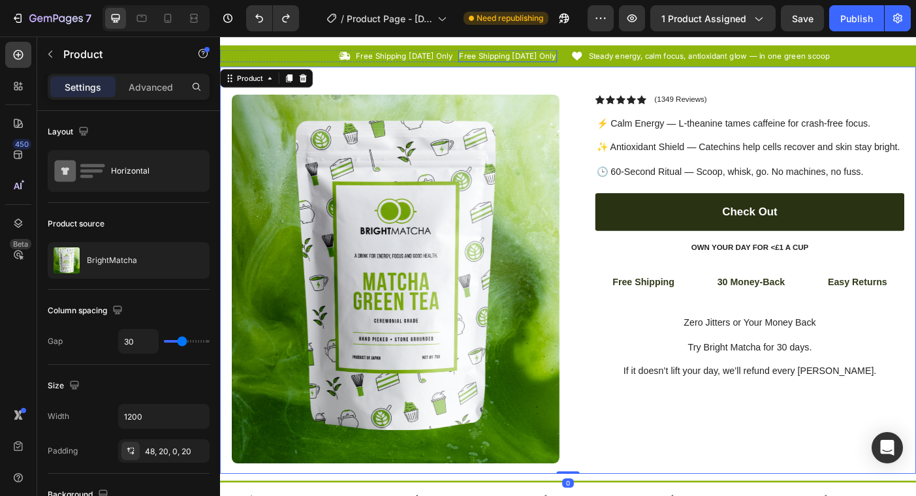
click at [576, 61] on p "Free Shipping [DATE] Only" at bounding box center [544, 58] width 108 height 11
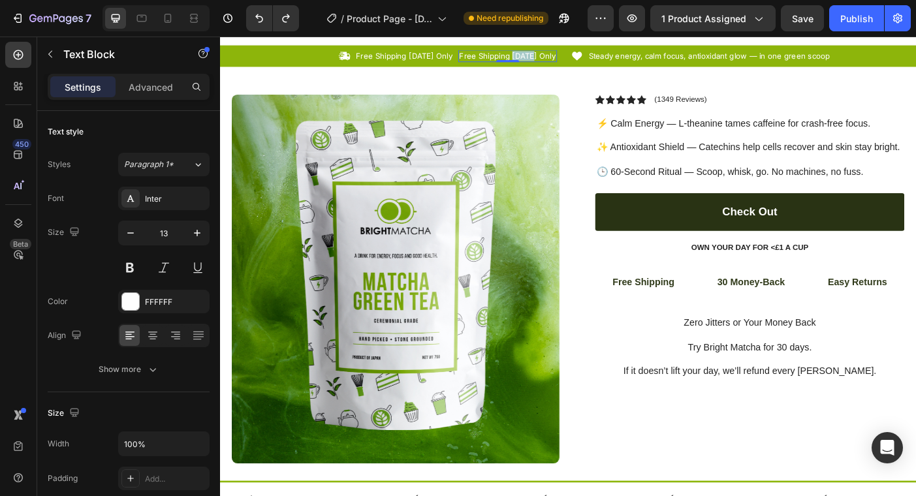
click at [564, 59] on p "Free Shipping [DATE] Only" at bounding box center [544, 58] width 108 height 11
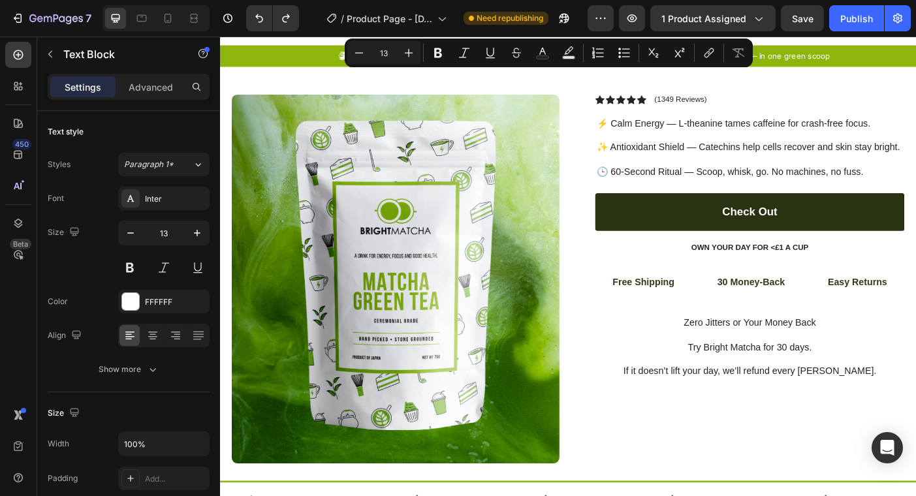
click at [526, 57] on button "Strikethrough" at bounding box center [517, 53] width 24 height 24
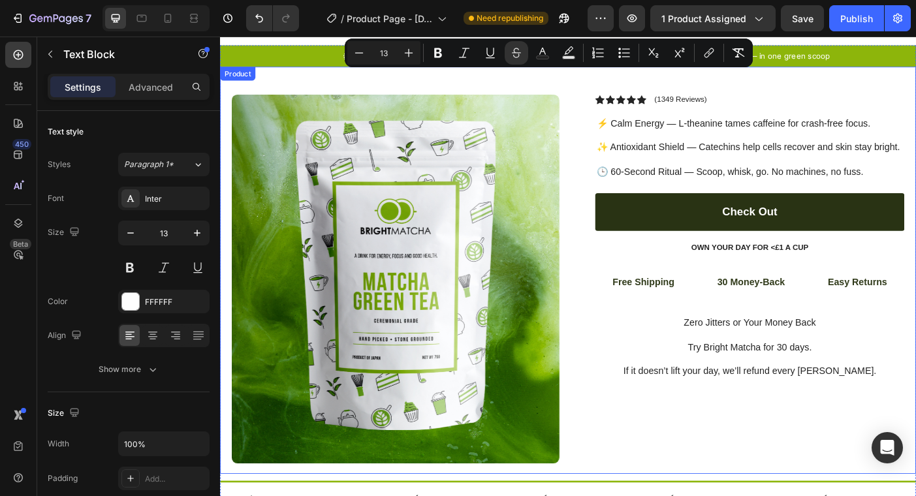
click at [477, 93] on div "Product Images Row Icon Icon Icon Icon Icon Icon List (1349 Reviews) Text Block…" at bounding box center [612, 300] width 784 height 459
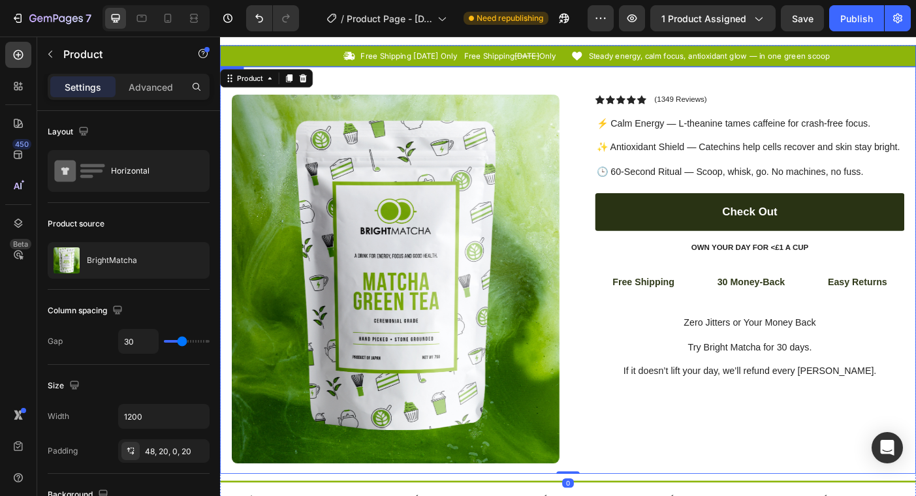
click at [532, 61] on p "Free Shipping [DATE] Only" at bounding box center [546, 58] width 103 height 11
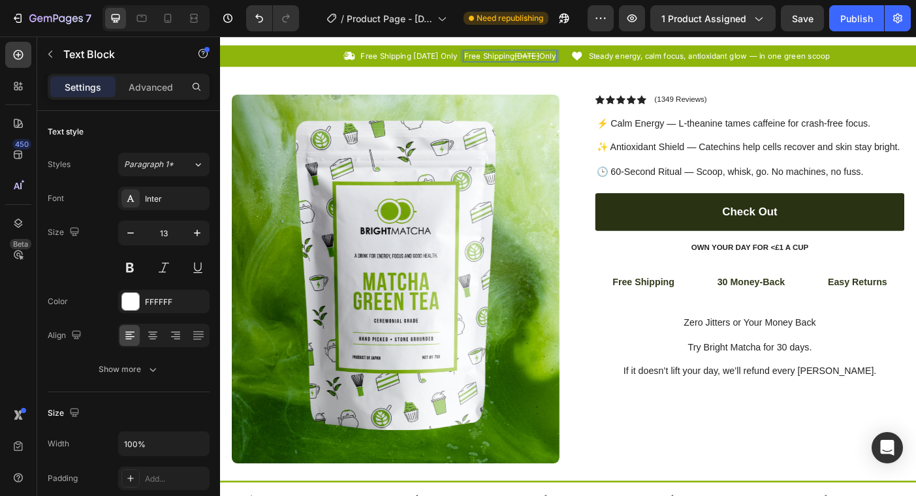
click at [530, 61] on p "Free Shipping [DATE] Only" at bounding box center [546, 58] width 103 height 11
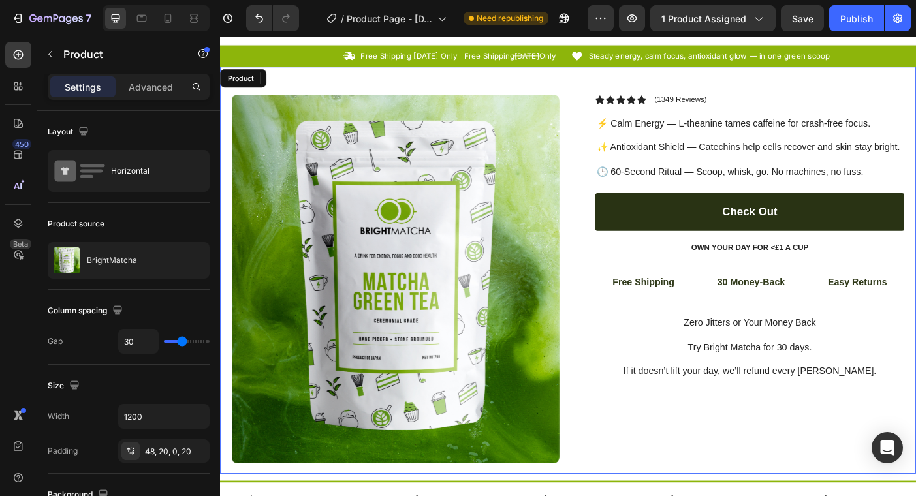
click at [478, 90] on div "Product Images Row Icon Icon Icon Icon Icon Icon List (1349 Reviews) Text Block…" at bounding box center [612, 300] width 784 height 459
click at [519, 63] on p "Free Shipping [DATE] Only" at bounding box center [546, 58] width 103 height 11
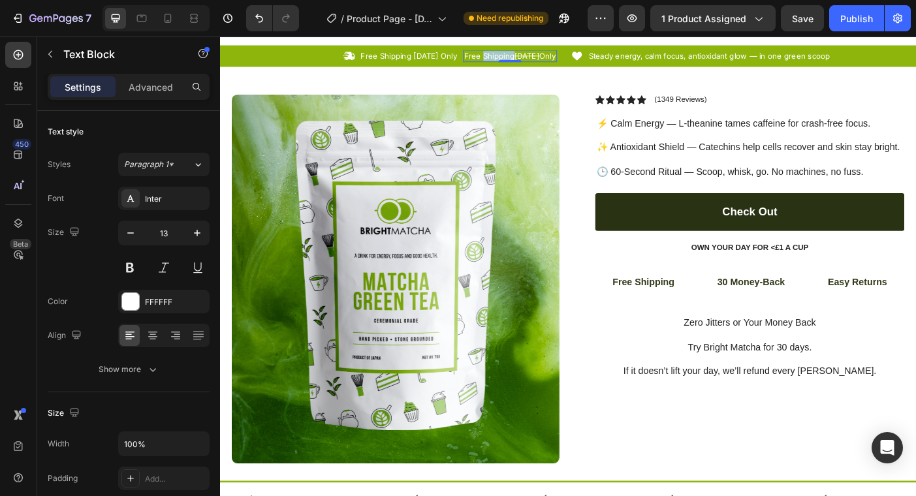
click at [519, 61] on p "Free Shipping [DATE] Only" at bounding box center [546, 58] width 103 height 11
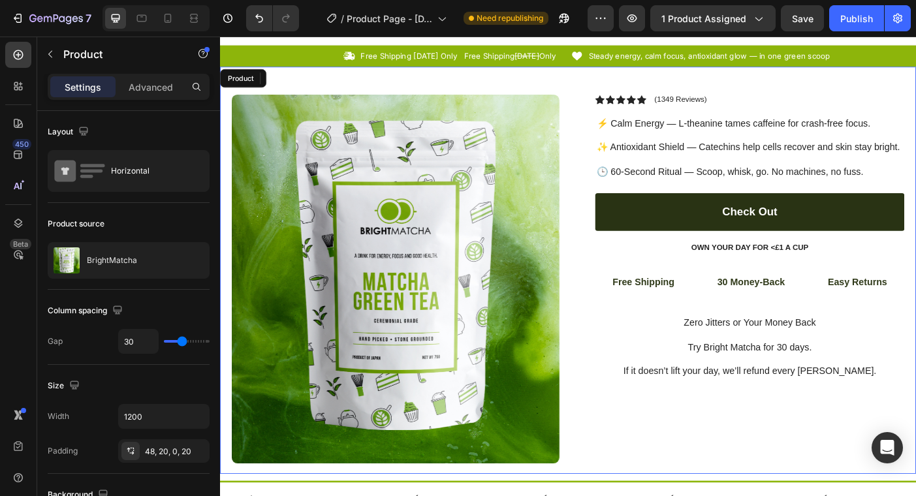
click at [370, 91] on div "Product Images Row Icon Icon Icon Icon Icon Icon List (1349 Reviews) Text Block…" at bounding box center [612, 300] width 784 height 459
click at [536, 61] on p "Free Shipping [DATE] Only" at bounding box center [546, 58] width 103 height 11
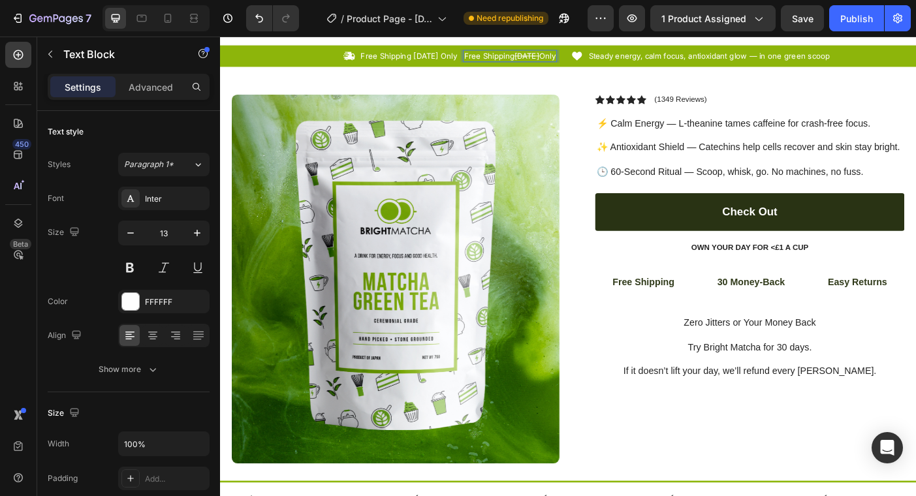
click at [536, 61] on p "Free Shipping [DATE] Only" at bounding box center [546, 58] width 103 height 11
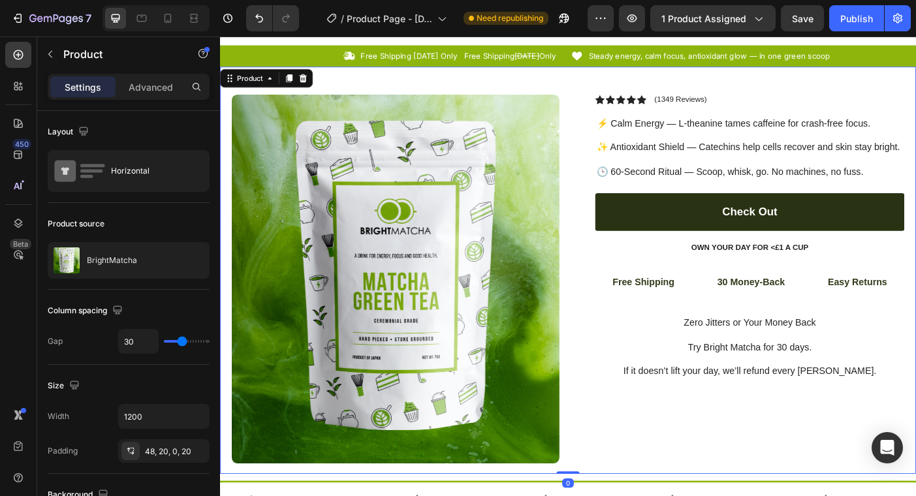
click at [596, 88] on div "Product Images Row Icon Icon Icon Icon Icon Icon List (1349 Reviews) Text Block…" at bounding box center [612, 300] width 784 height 459
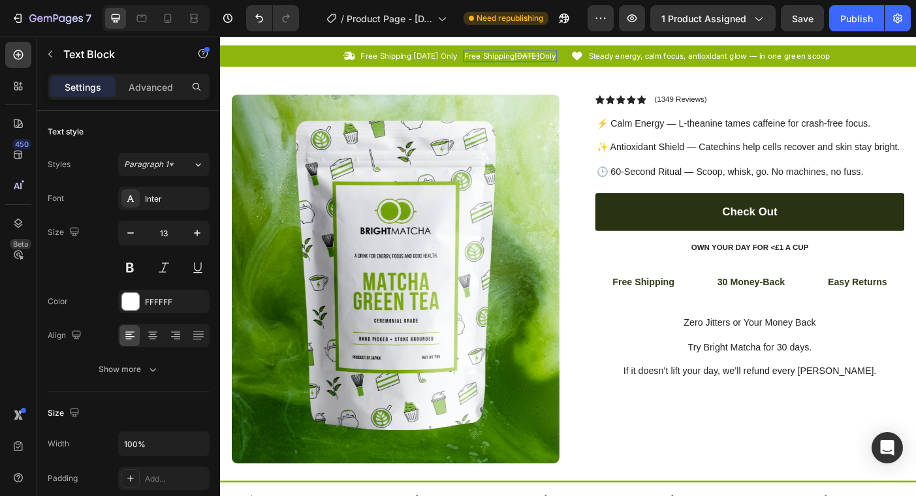
click at [547, 61] on p "Free Shipping [DATE] Only" at bounding box center [546, 58] width 103 height 11
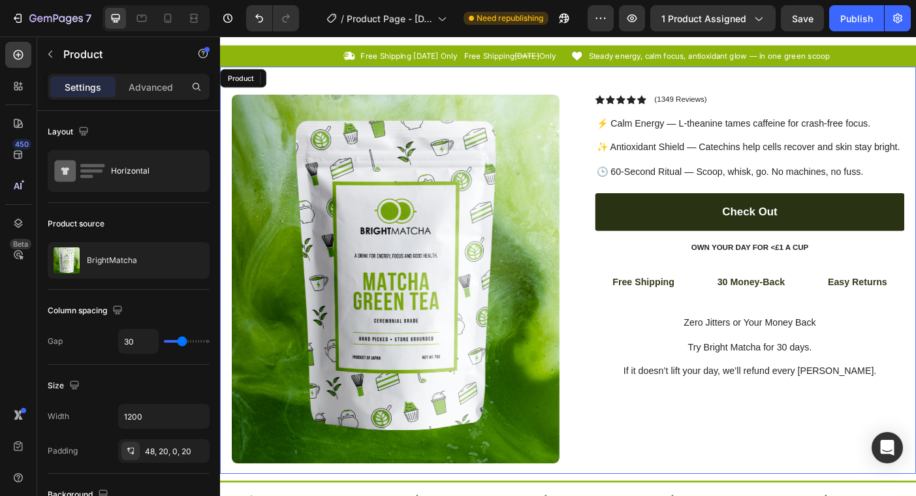
click at [496, 91] on div "Product Images Row Icon Icon Icon Icon Icon Icon List (1349 Reviews) Text Block…" at bounding box center [612, 300] width 784 height 459
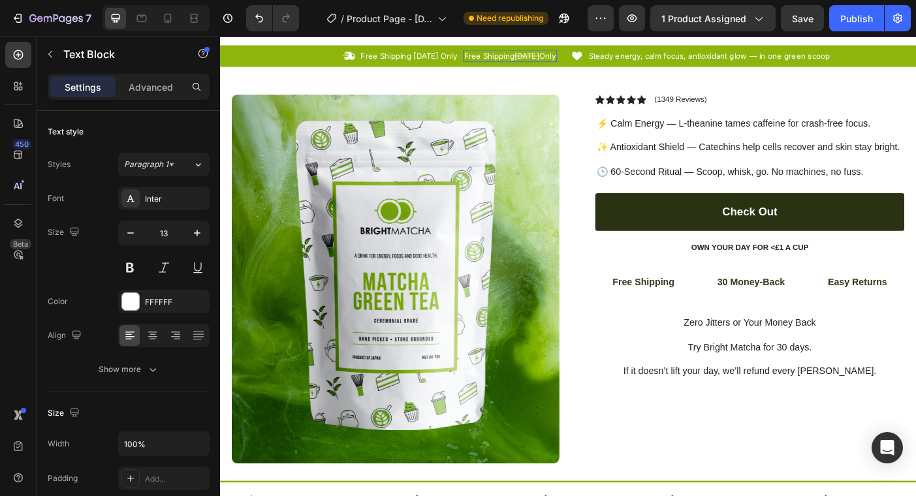
click at [529, 59] on p "Free Shipping [DATE] Only" at bounding box center [546, 58] width 103 height 11
click at [525, 59] on p "Free Shipping [DATE] Only" at bounding box center [546, 58] width 103 height 11
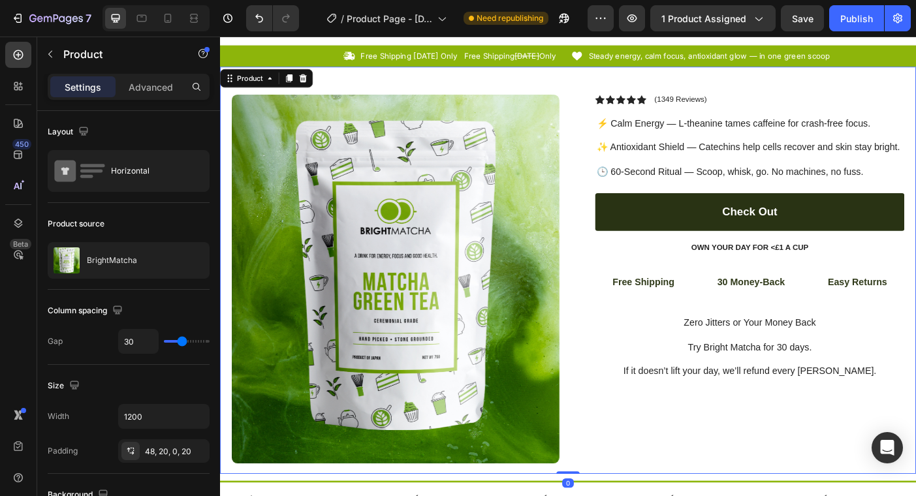
click at [497, 84] on div "Product Images Row Icon Icon Icon Icon Icon Icon List (1349 Reviews) Text Block…" at bounding box center [612, 300] width 784 height 459
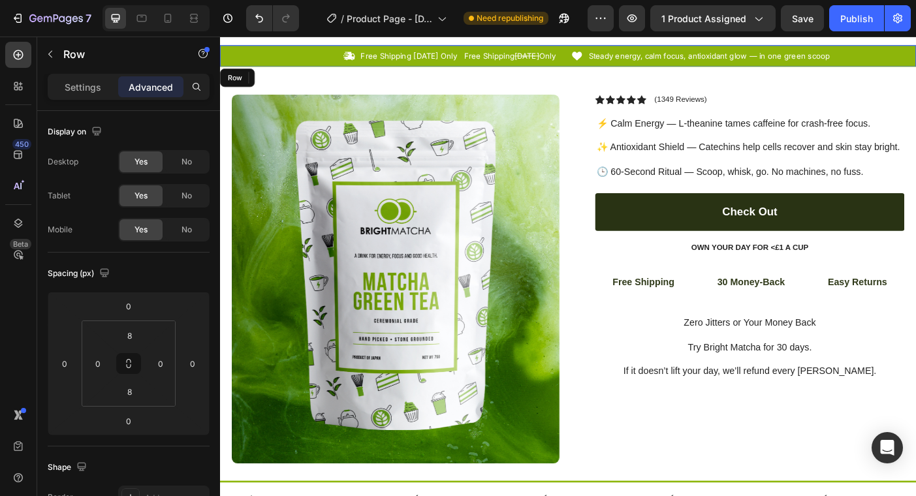
click at [507, 68] on div "Icon Free Shipping [DATE] Only Text Block Free Shipping [DATE] Only Text Block …" at bounding box center [612, 58] width 784 height 24
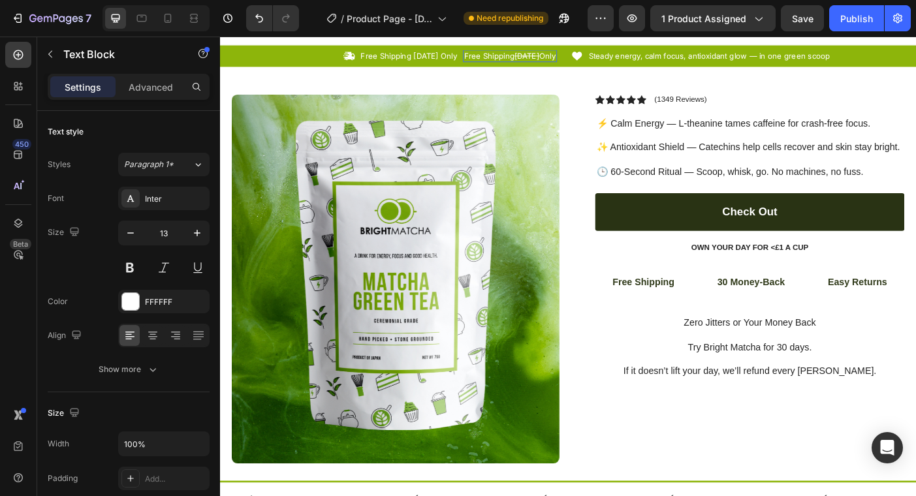
click at [505, 63] on p "Free Shipping [DATE] Only" at bounding box center [546, 58] width 103 height 11
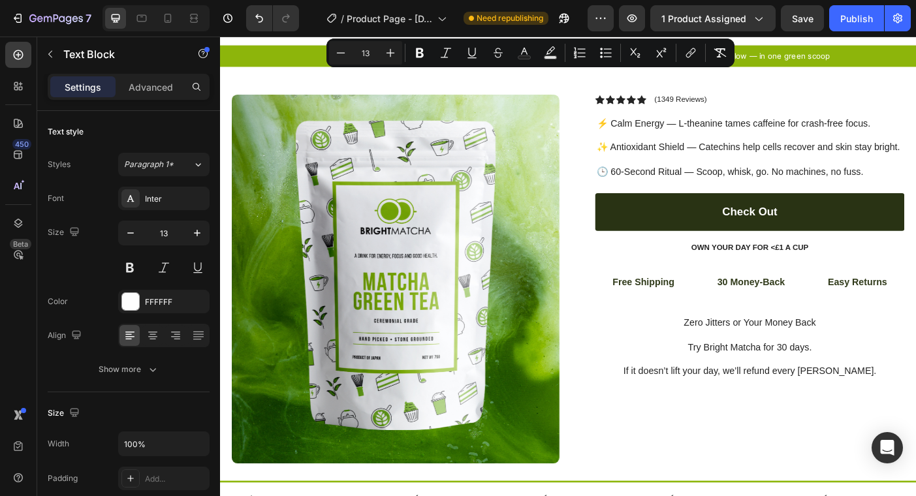
drag, startPoint x: 496, startPoint y: 59, endPoint x: 593, endPoint y: 61, distance: 96.7
click at [593, 61] on p "Free Shipping [DATE] Only" at bounding box center [546, 58] width 103 height 11
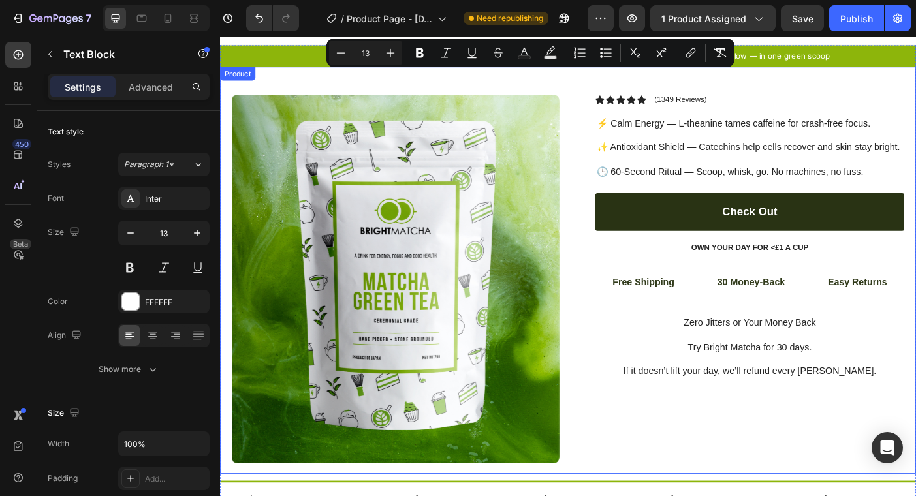
click at [563, 94] on div "Product Images Row Icon Icon Icon Icon Icon Icon List (1349 Reviews) Text Block…" at bounding box center [612, 300] width 784 height 459
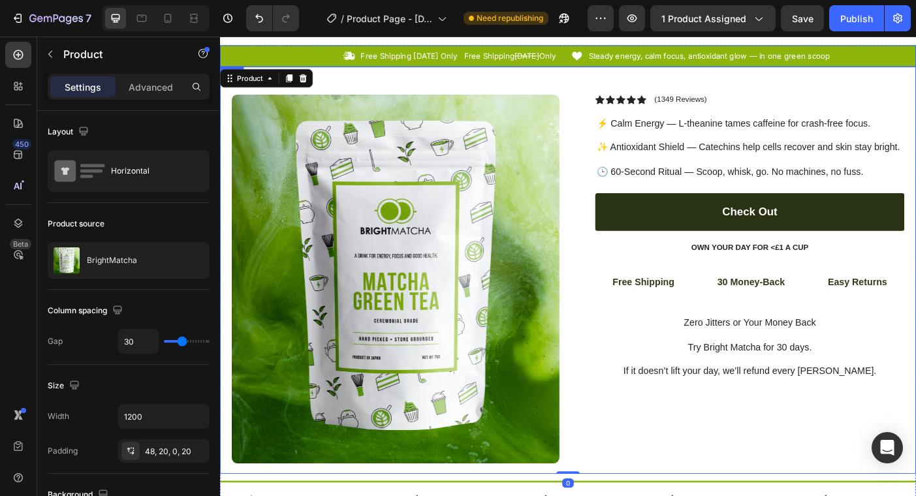
click at [555, 67] on div "Icon Free Shipping [DATE] Only Text Block Free Shipping [DATE] Only Text Block …" at bounding box center [612, 58] width 784 height 24
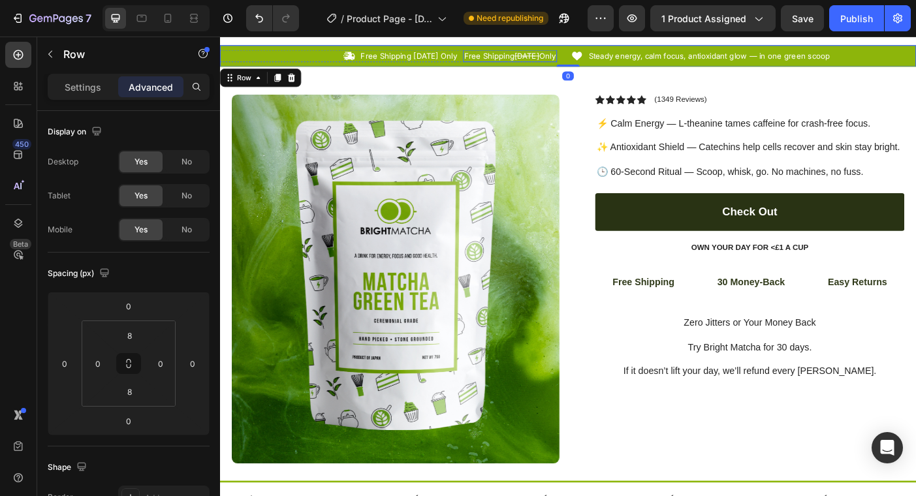
click at [554, 62] on div "Free Shipping [DATE] Only Text Block" at bounding box center [547, 59] width 106 height 14
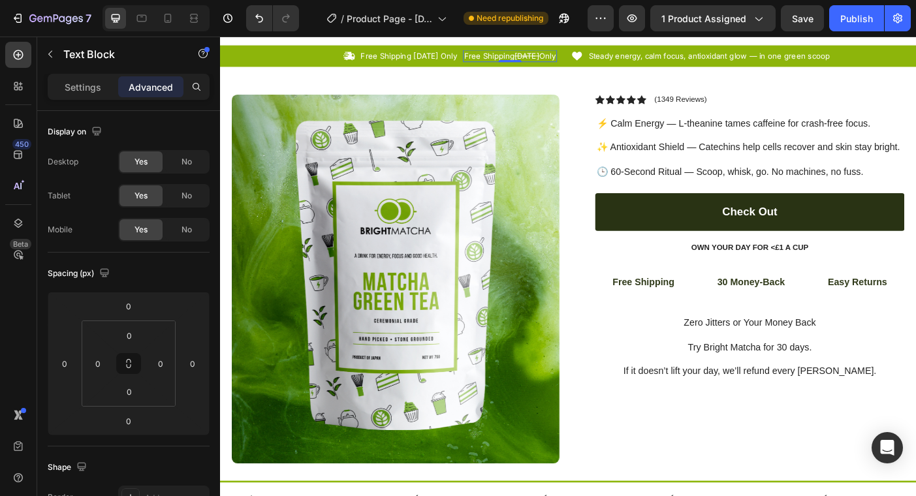
click at [554, 63] on div at bounding box center [547, 64] width 26 height 3
click at [560, 59] on s "[DATE]" at bounding box center [566, 58] width 28 height 10
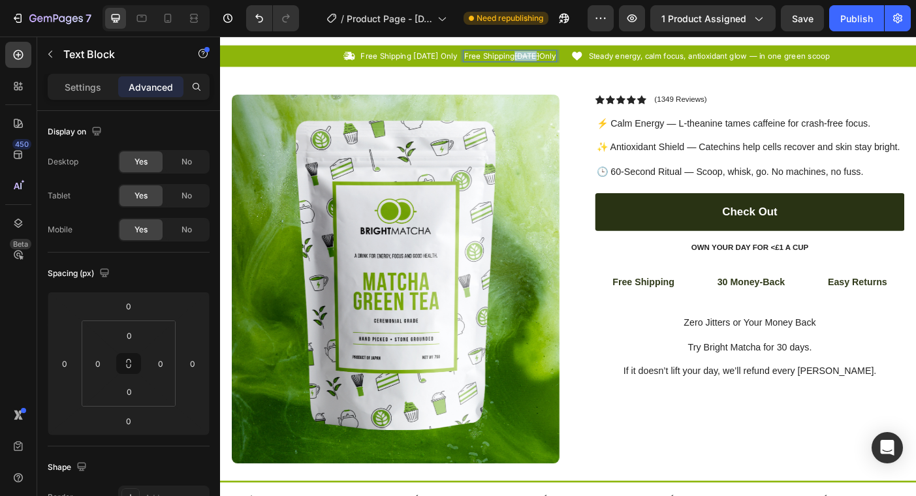
click at [560, 59] on s "[DATE]" at bounding box center [566, 58] width 28 height 10
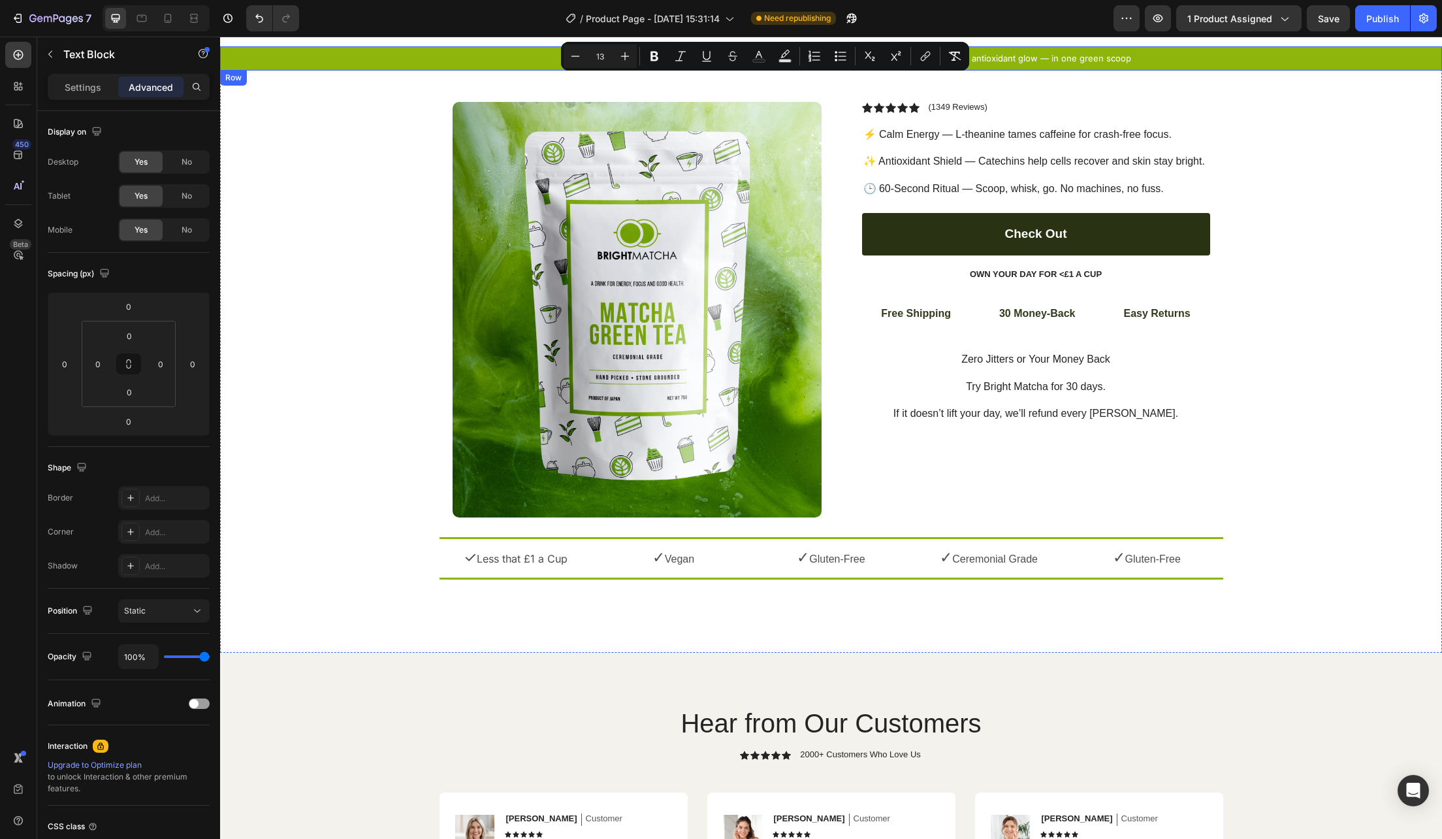
click at [916, 59] on div "Icon Free Shipping [DATE] Only Text Block Free Shipping [DATE] Only Text Block …" at bounding box center [831, 59] width 1222 height 14
